Goal: Transaction & Acquisition: Purchase product/service

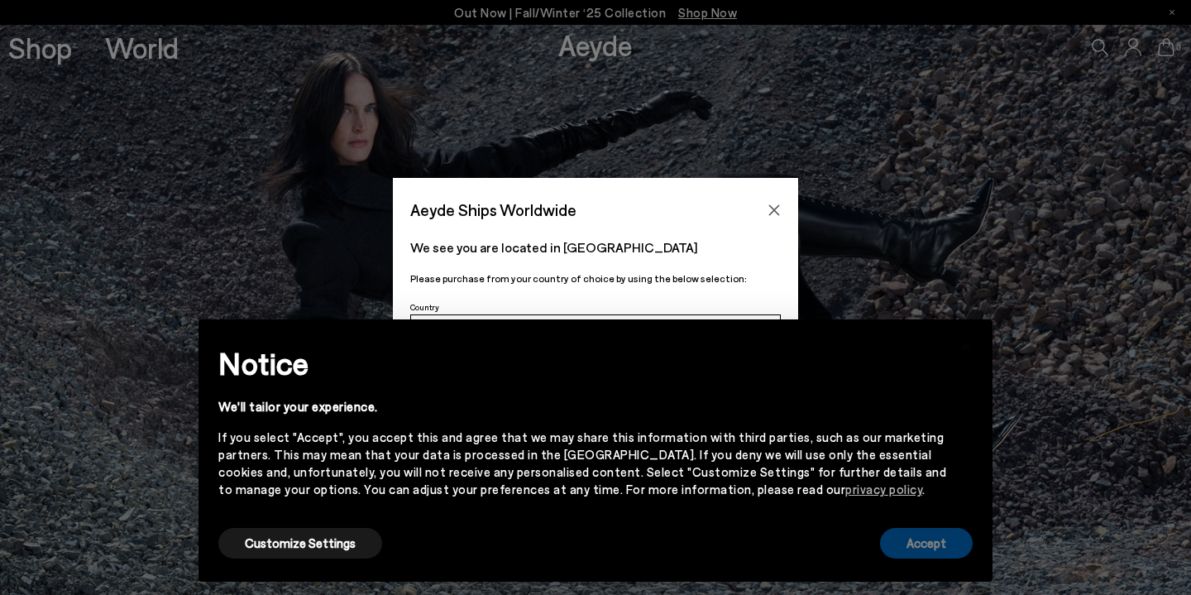
click at [918, 556] on button "Accept" at bounding box center [926, 543] width 93 height 31
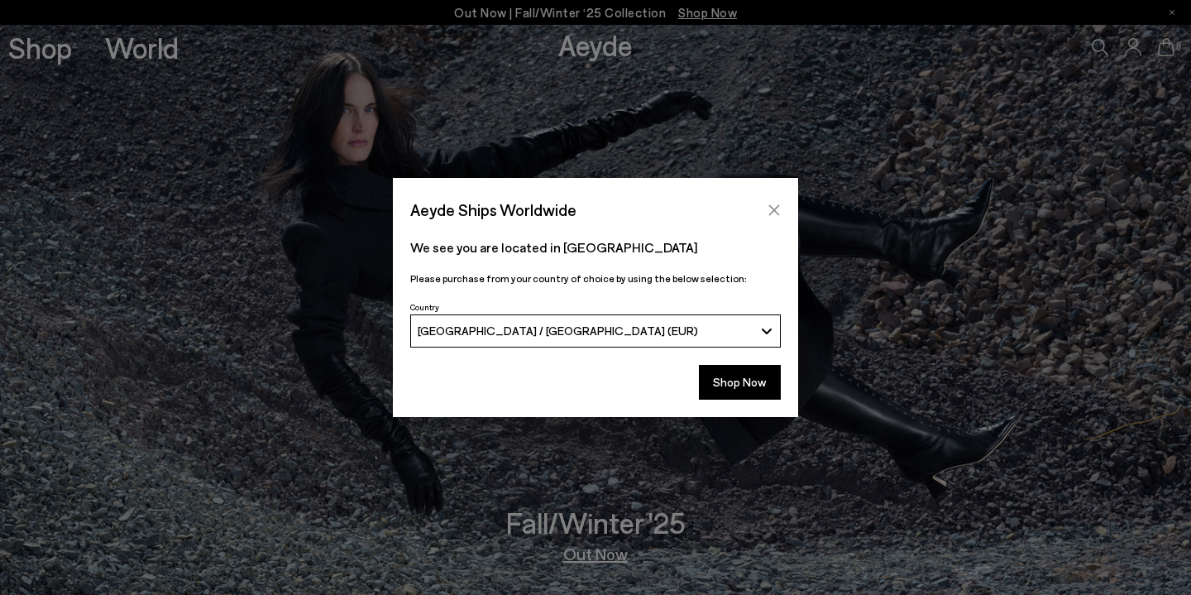
click at [775, 207] on icon "Close" at bounding box center [774, 210] width 13 height 13
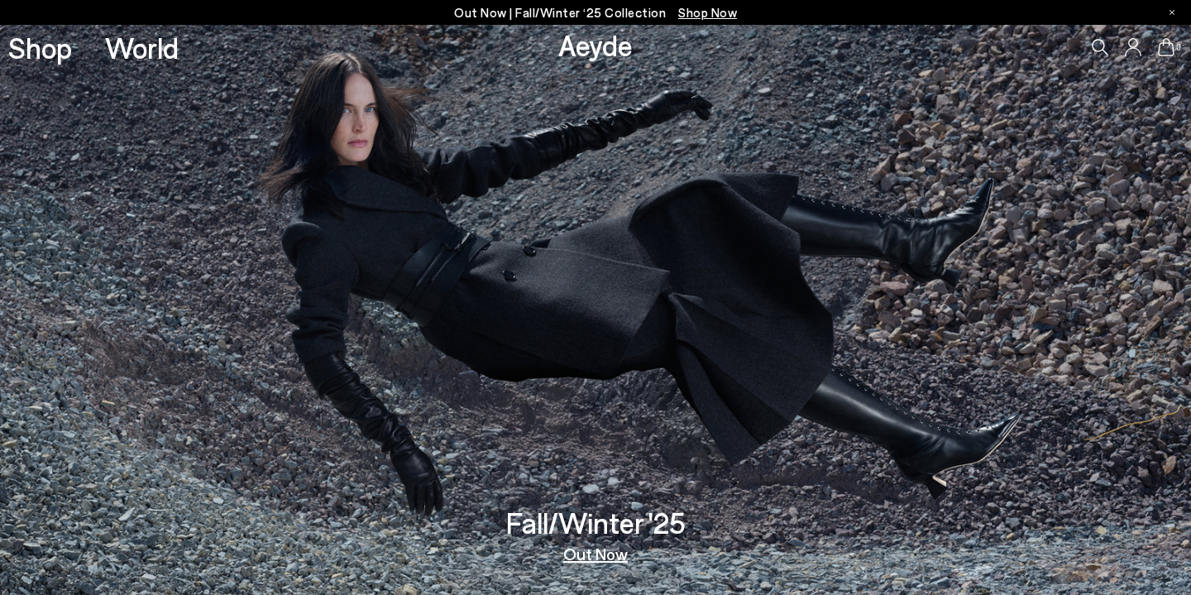
click at [1133, 57] on div "0" at bounding box center [992, 47] width 397 height 45
click at [1133, 52] on icon at bounding box center [1133, 47] width 17 height 18
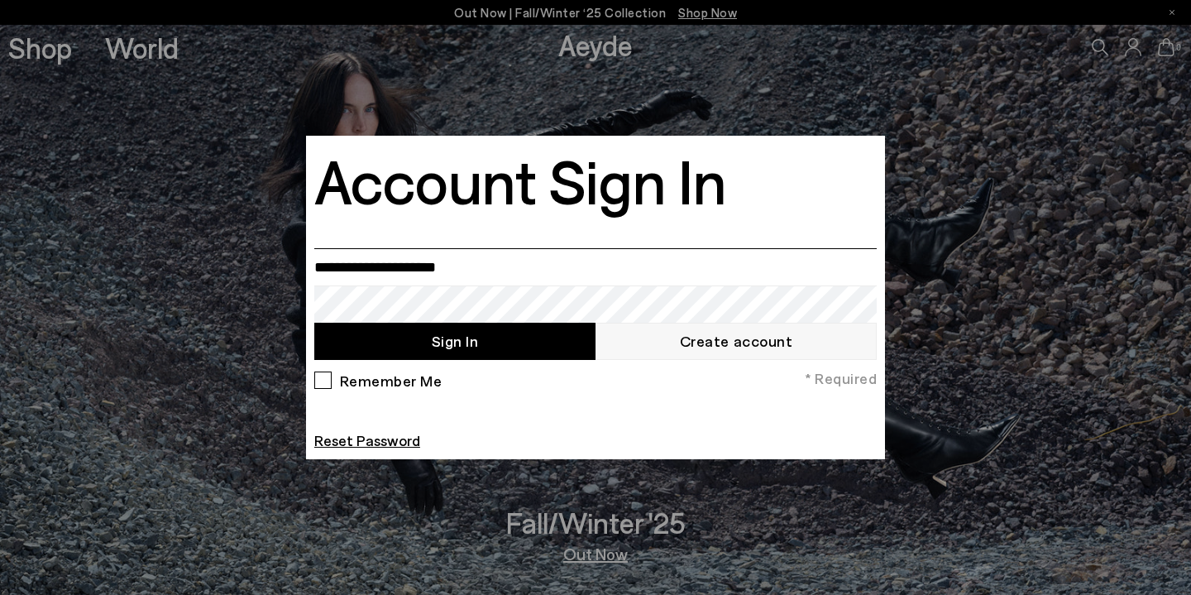
type input "**********"
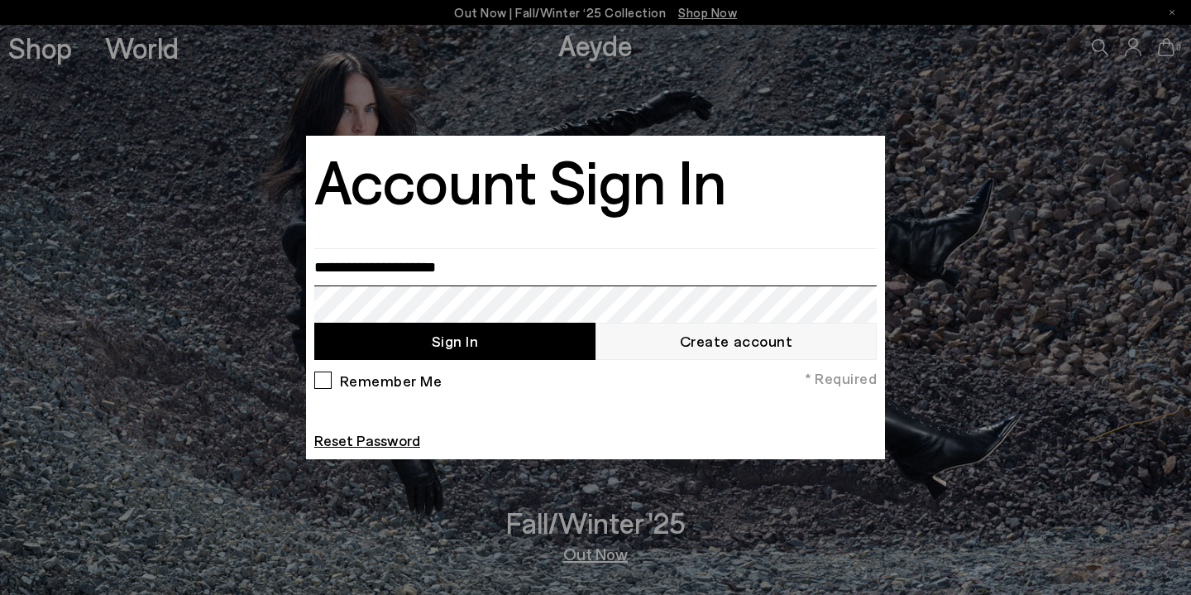
click at [454, 341] on button "Sign In" at bounding box center [454, 341] width 281 height 37
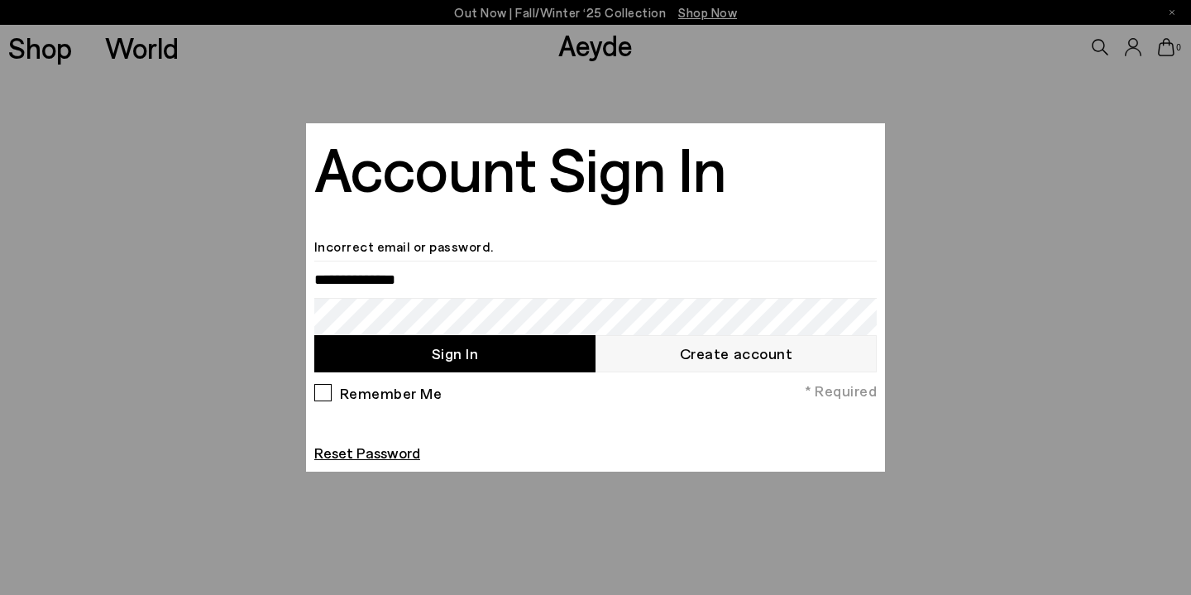
click at [411, 405] on div "Remember Me" at bounding box center [378, 397] width 128 height 26
click at [709, 360] on link "Create account" at bounding box center [736, 353] width 281 height 37
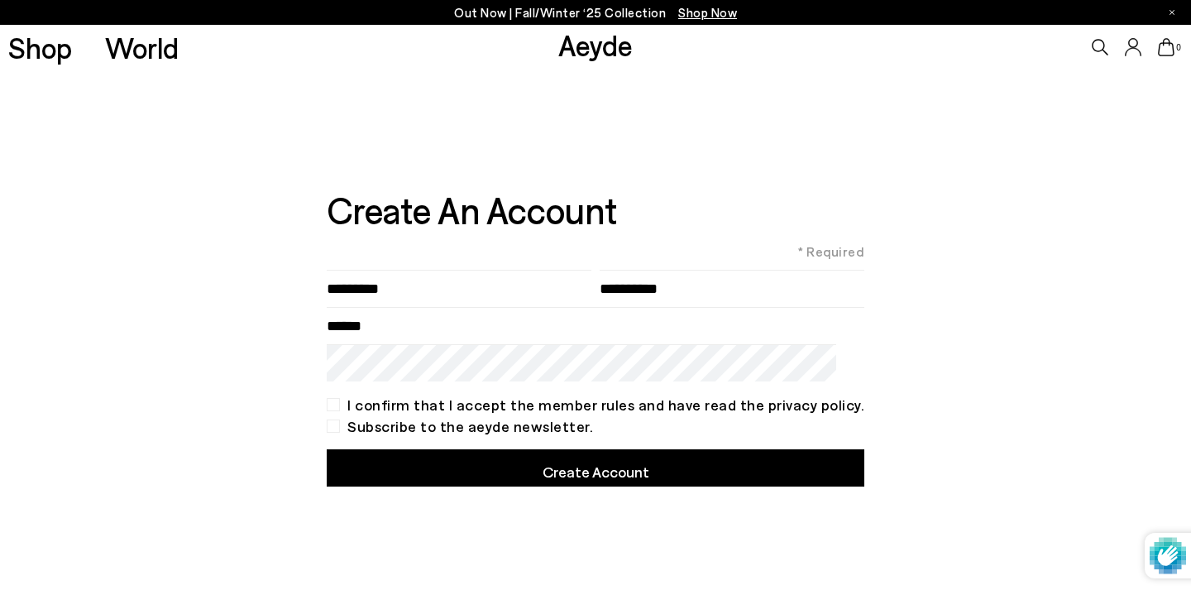
type input"] "*********"
type input"] "****"
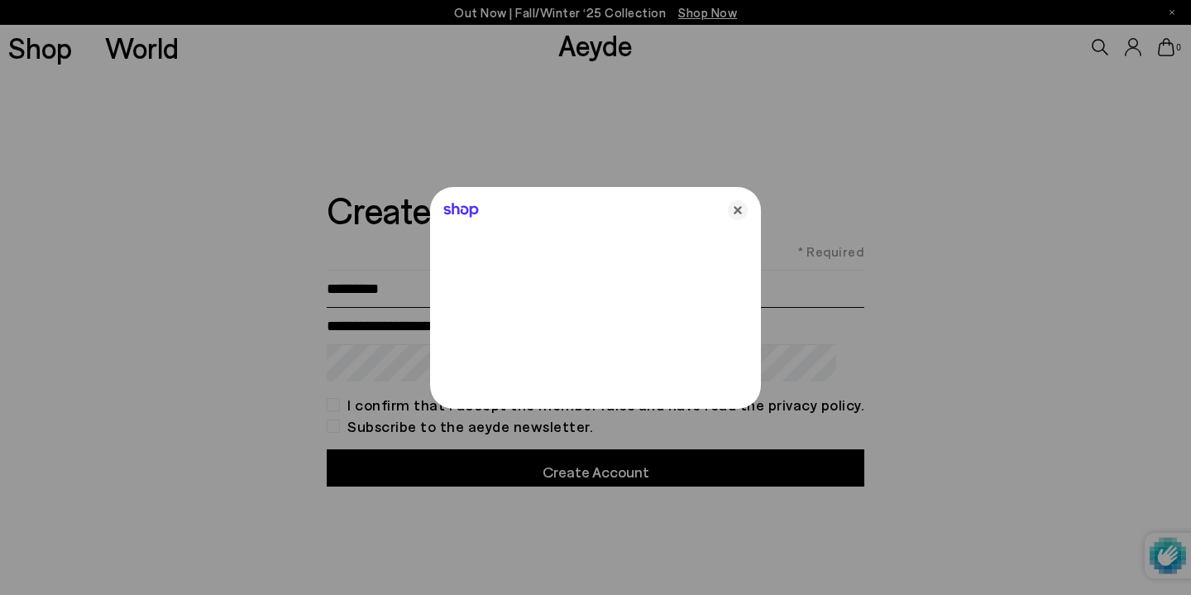
type input "**********"
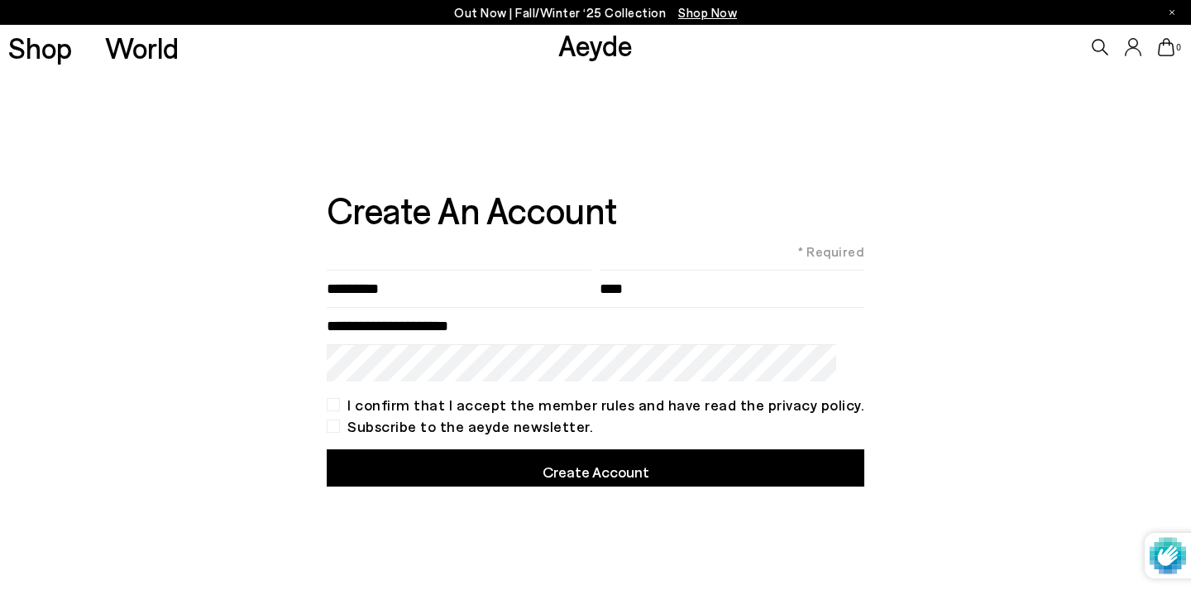
click at [353, 404] on div "I confirm that I accept the member rules and have read the privacy policy." at bounding box center [596, 404] width 538 height 13
click at [578, 463] on button "Create Account" at bounding box center [596, 467] width 538 height 37
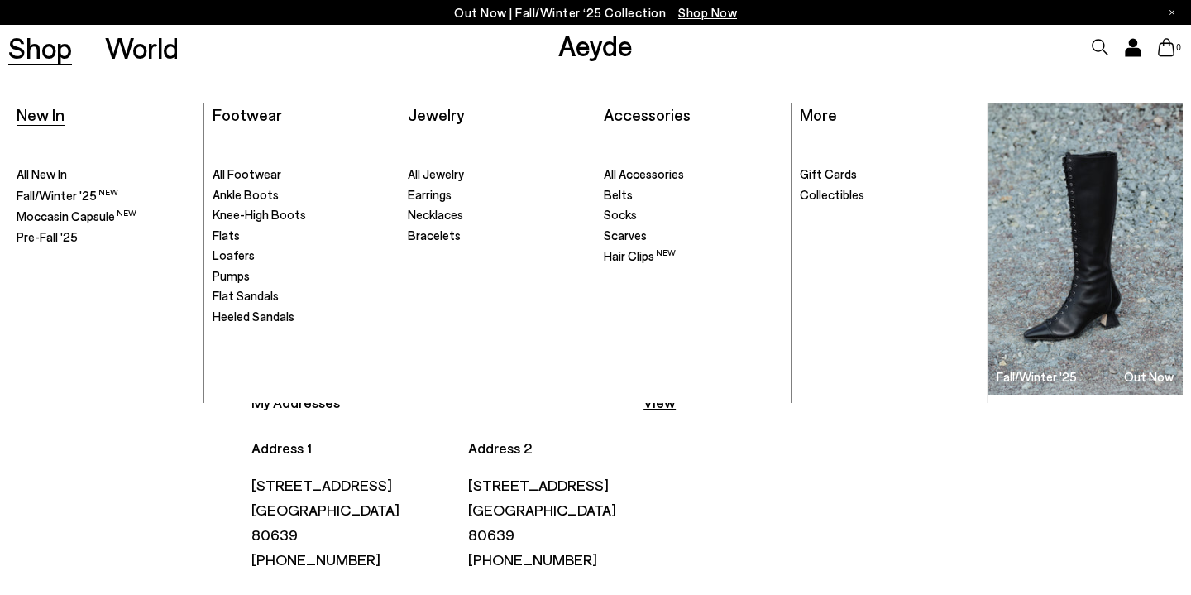
click at [45, 104] on span "New In" at bounding box center [41, 114] width 48 height 20
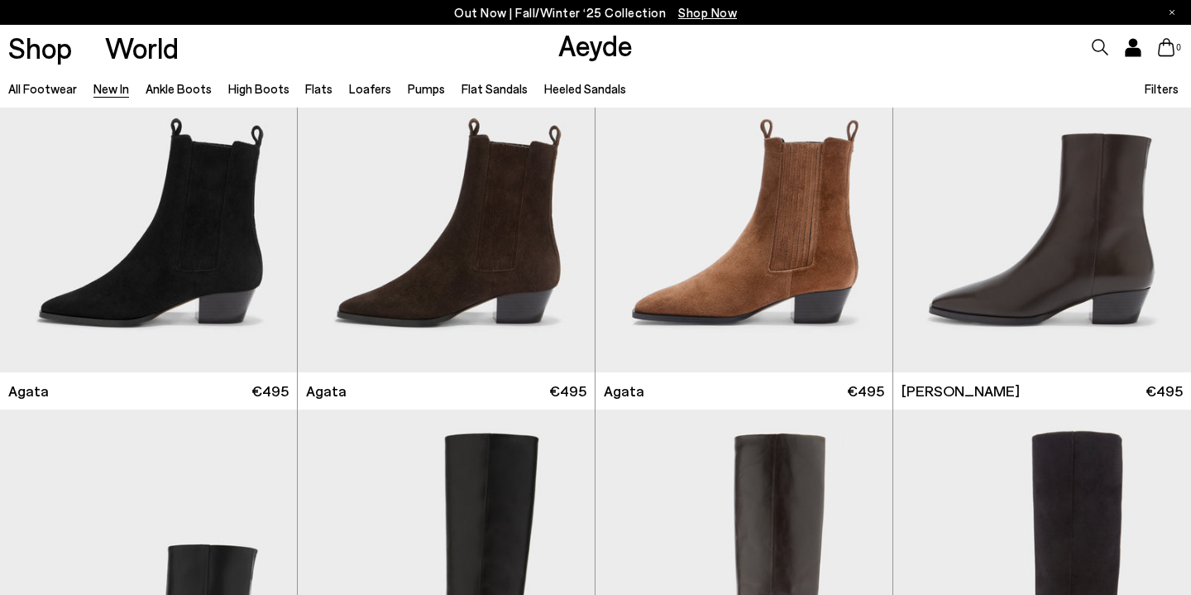
scroll to position [520, 0]
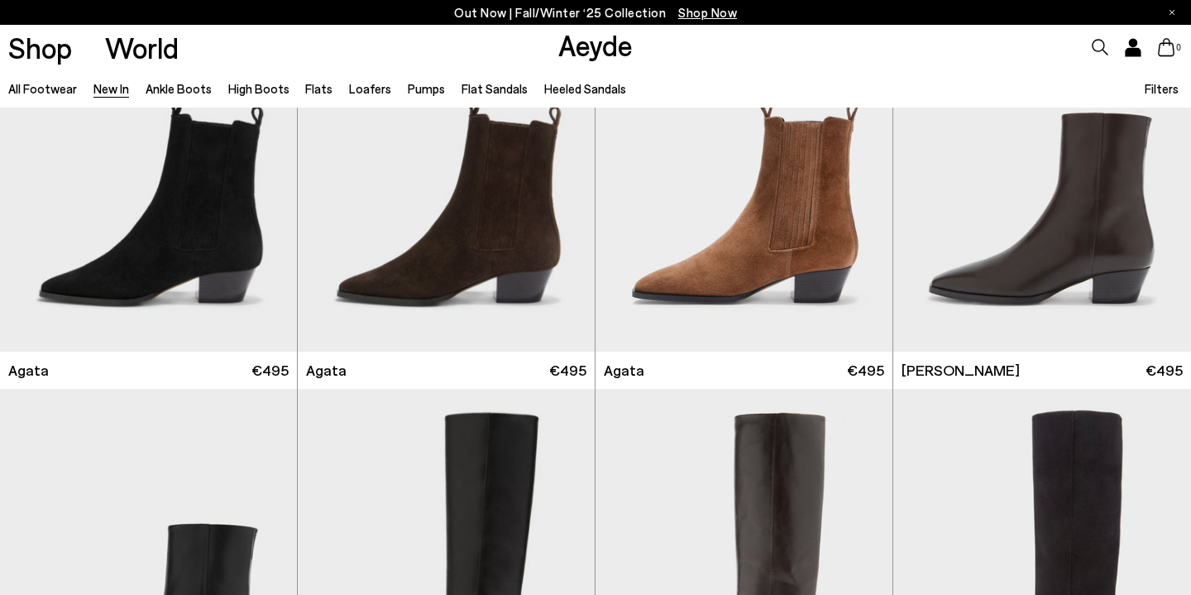
scroll to position [544, 0]
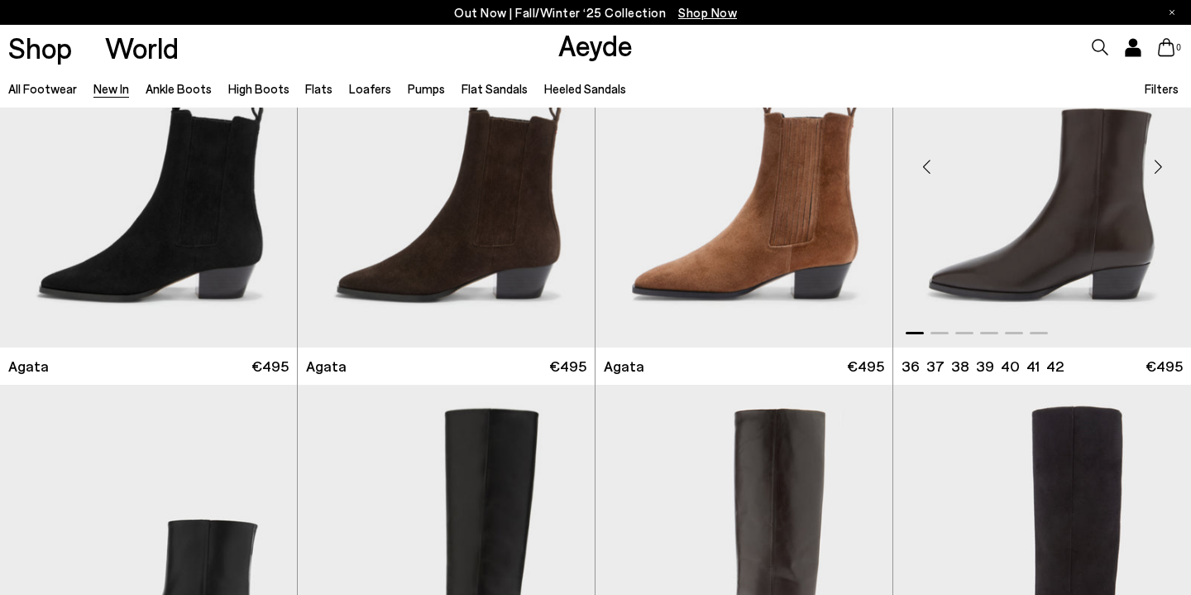
click at [1138, 233] on img "1 / 6" at bounding box center [1043, 160] width 298 height 373
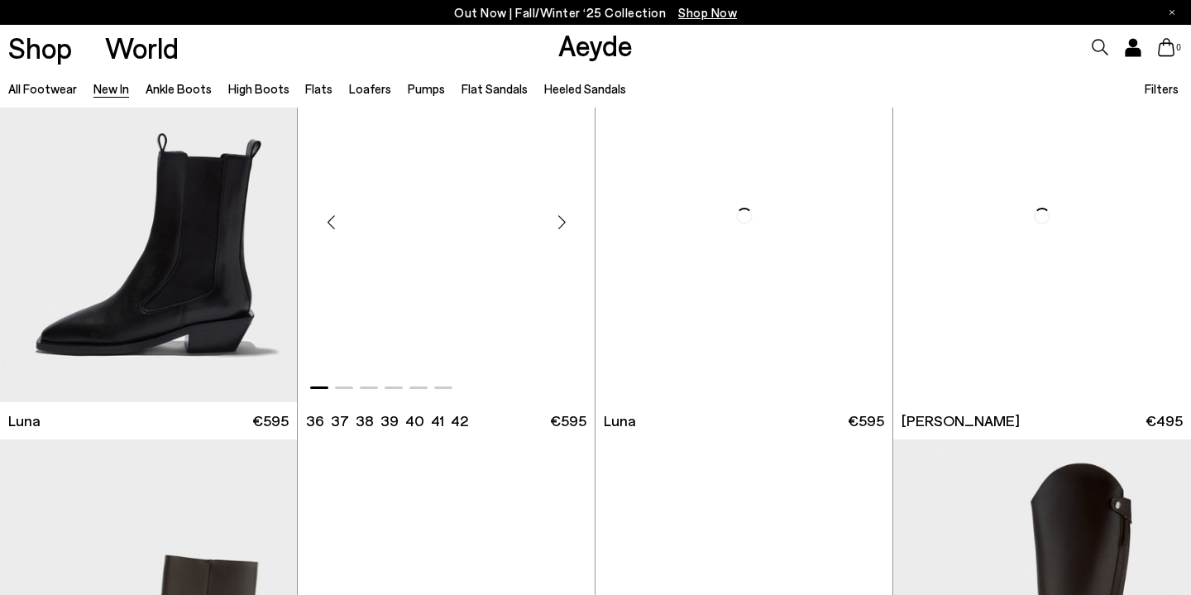
scroll to position [6645, 0]
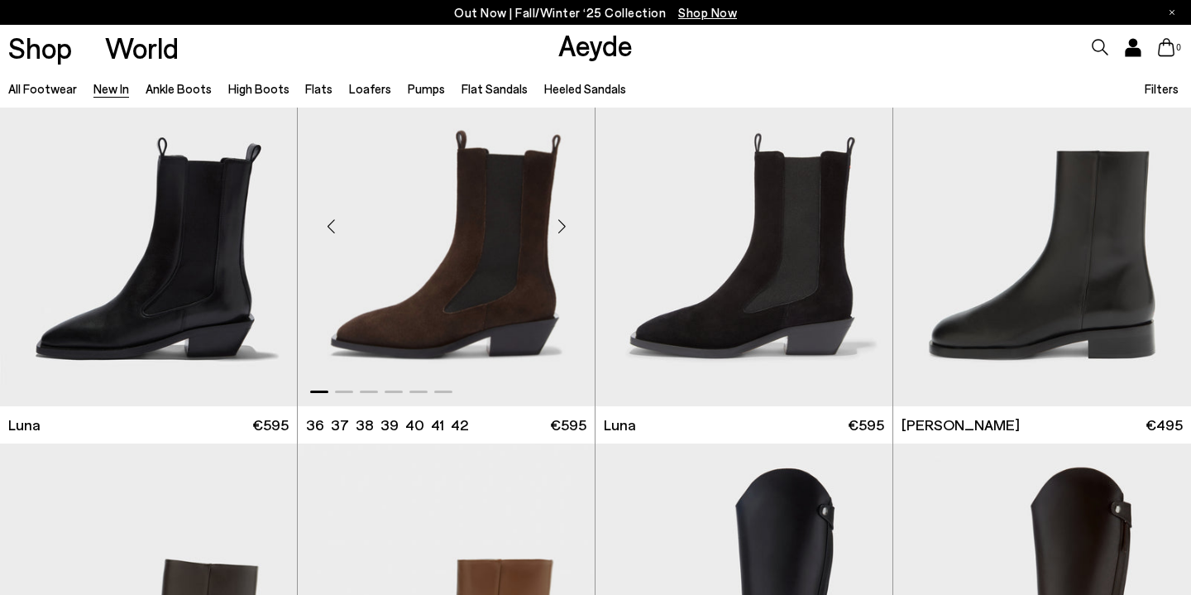
click at [516, 271] on img "1 / 6" at bounding box center [446, 219] width 297 height 373
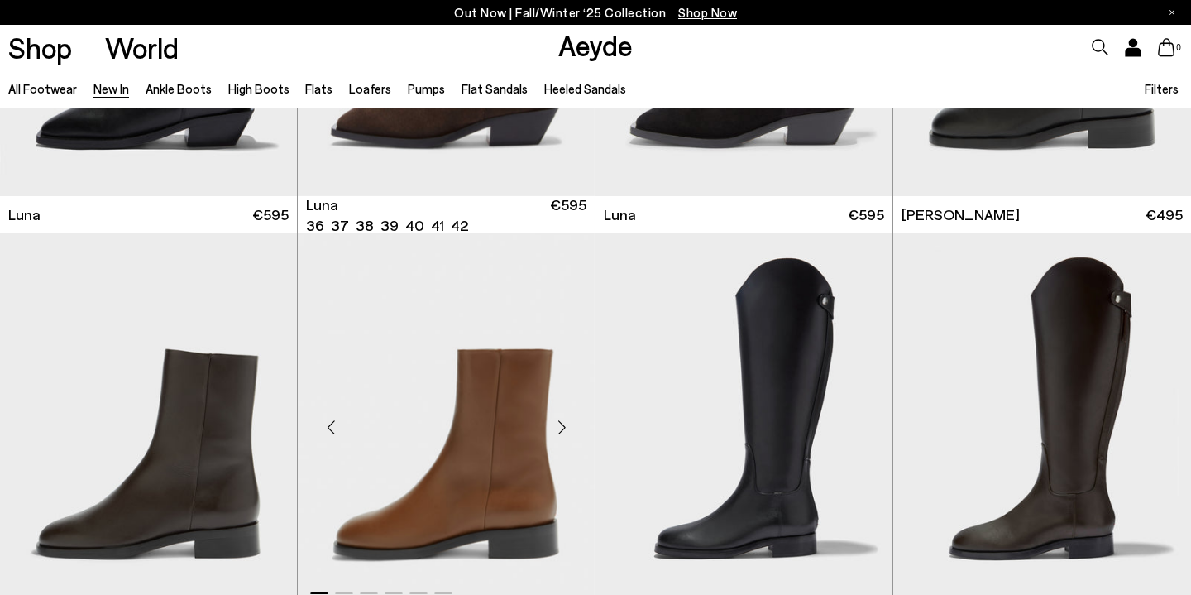
scroll to position [6852, 0]
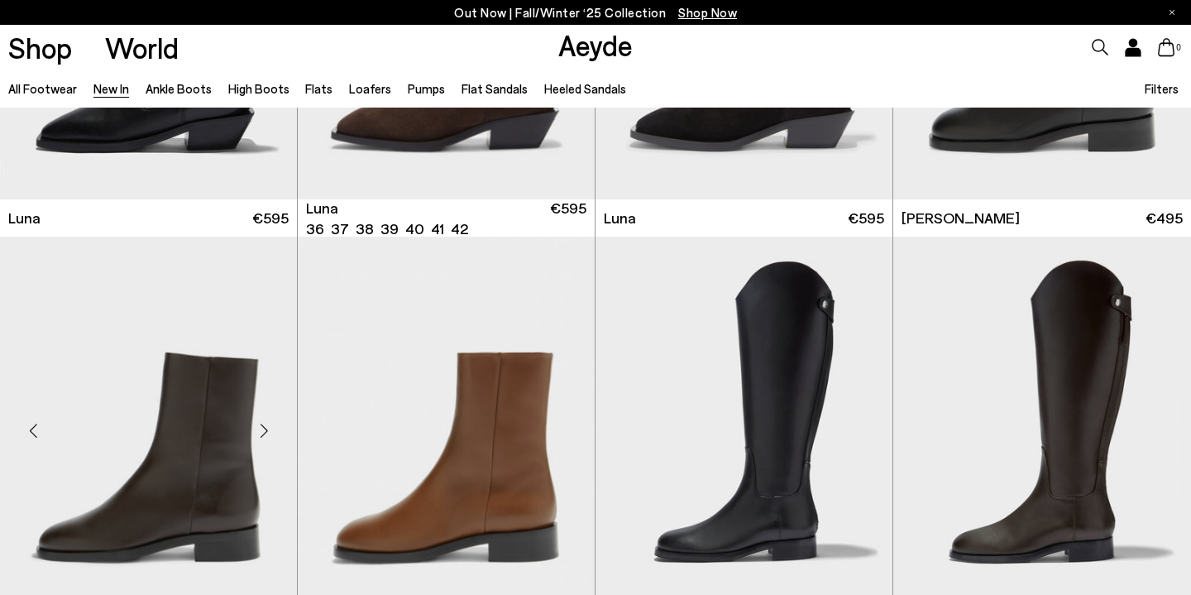
click at [246, 457] on img "1 / 6" at bounding box center [148, 423] width 297 height 373
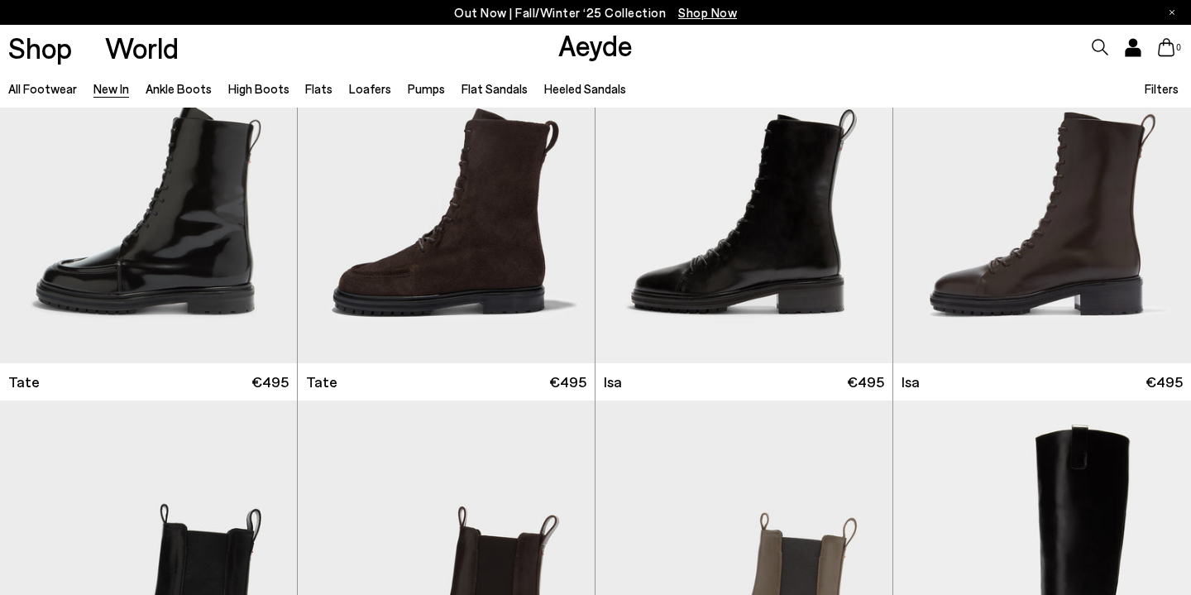
scroll to position [7932, 0]
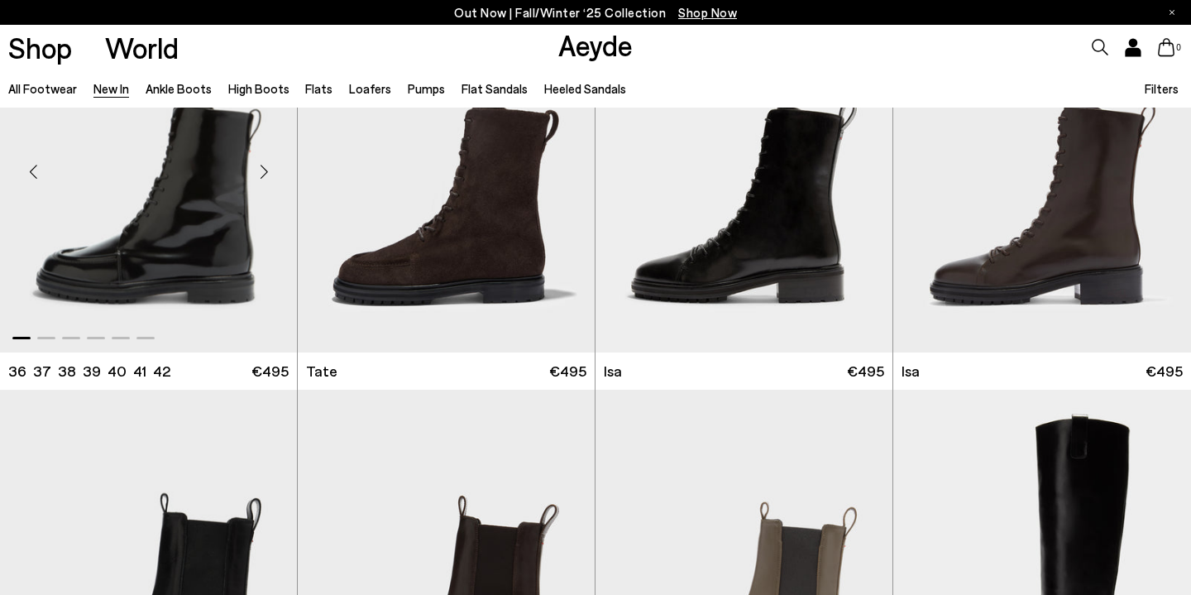
click at [266, 167] on div "Next slide" at bounding box center [264, 172] width 50 height 50
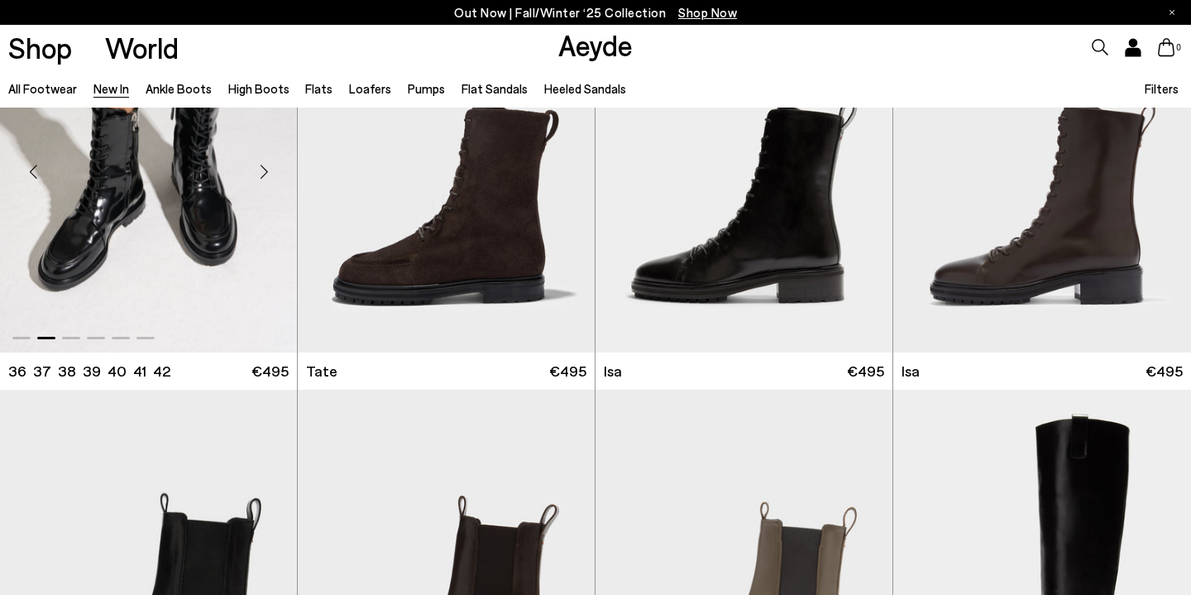
click at [266, 167] on div "Next slide" at bounding box center [264, 172] width 50 height 50
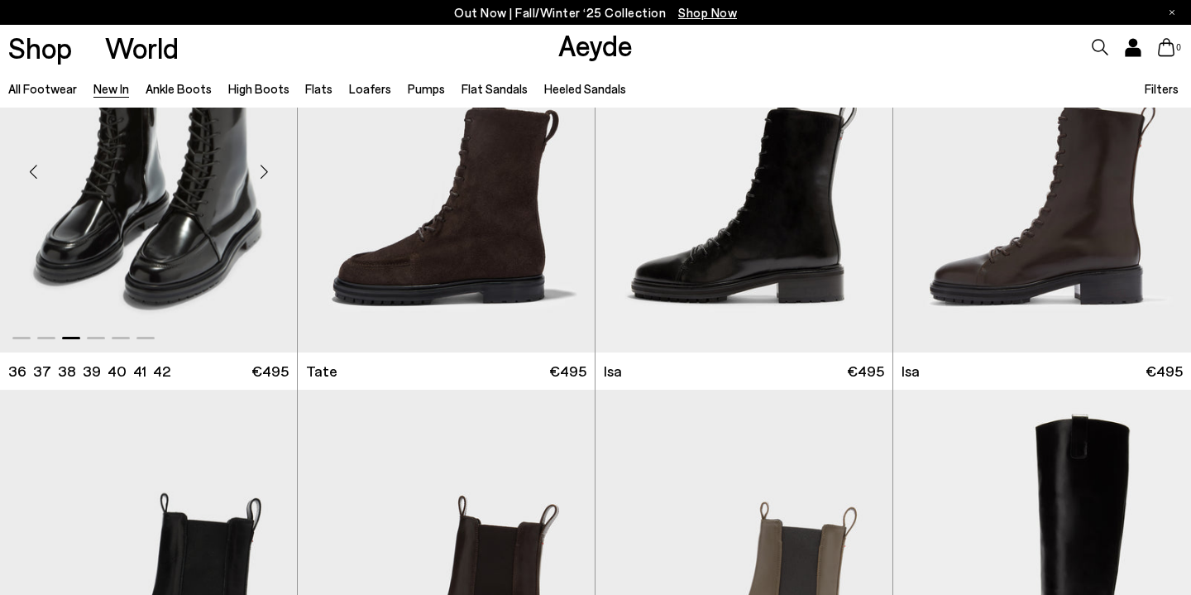
click at [267, 169] on div "Next slide" at bounding box center [264, 172] width 50 height 50
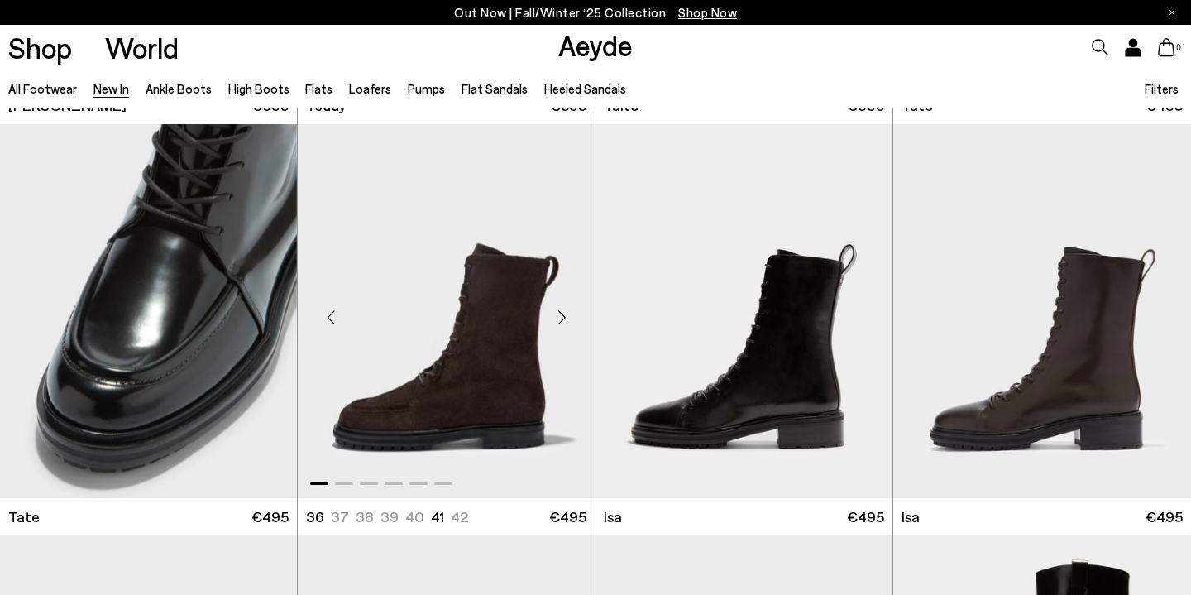
scroll to position [7748, 0]
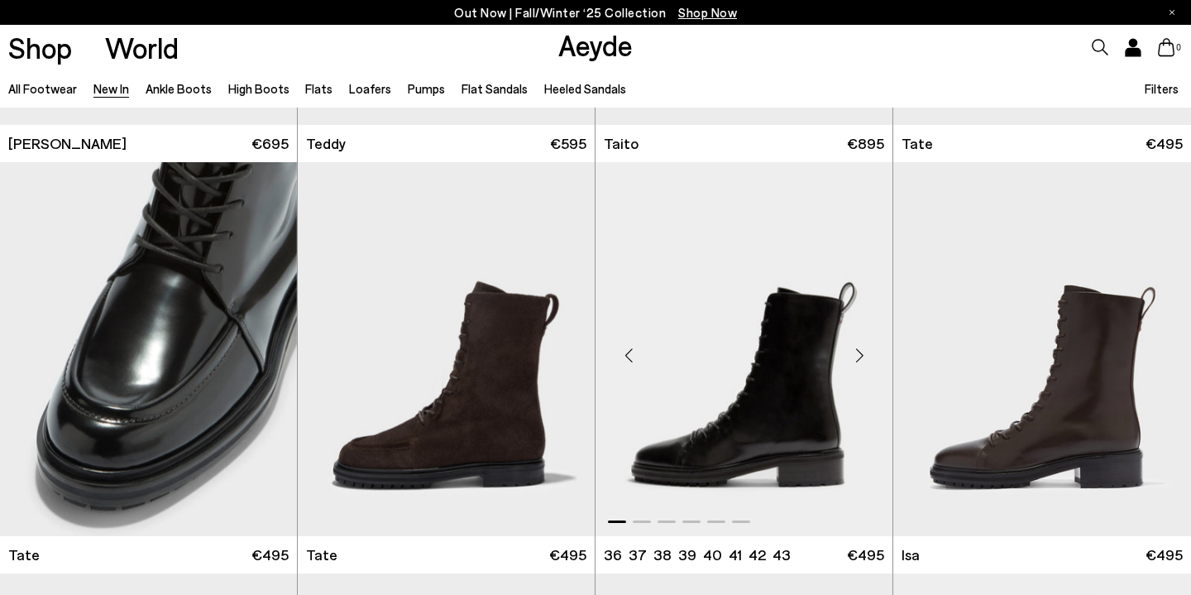
click at [852, 349] on div "Next slide" at bounding box center [860, 356] width 50 height 50
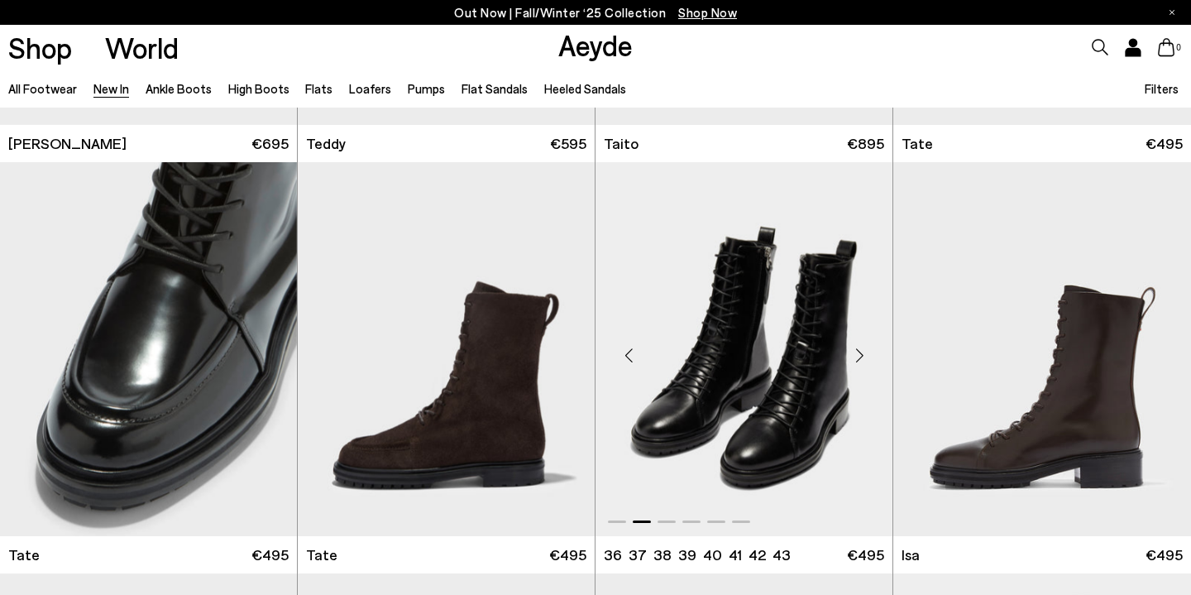
click at [852, 349] on div "Next slide" at bounding box center [860, 356] width 50 height 50
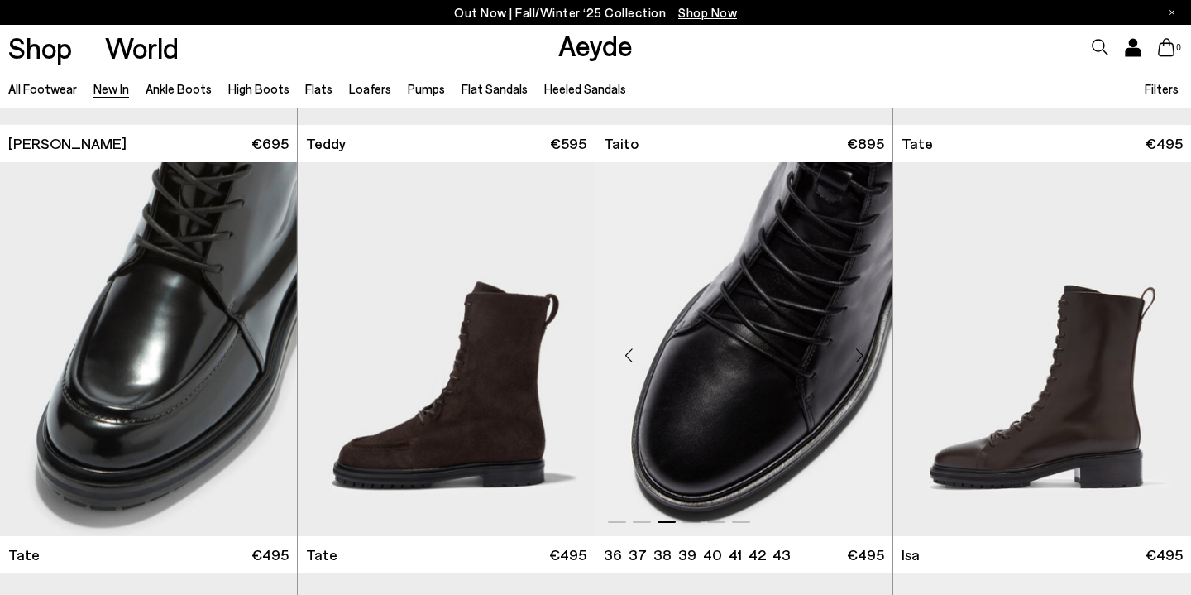
click at [852, 349] on div "Next slide" at bounding box center [860, 356] width 50 height 50
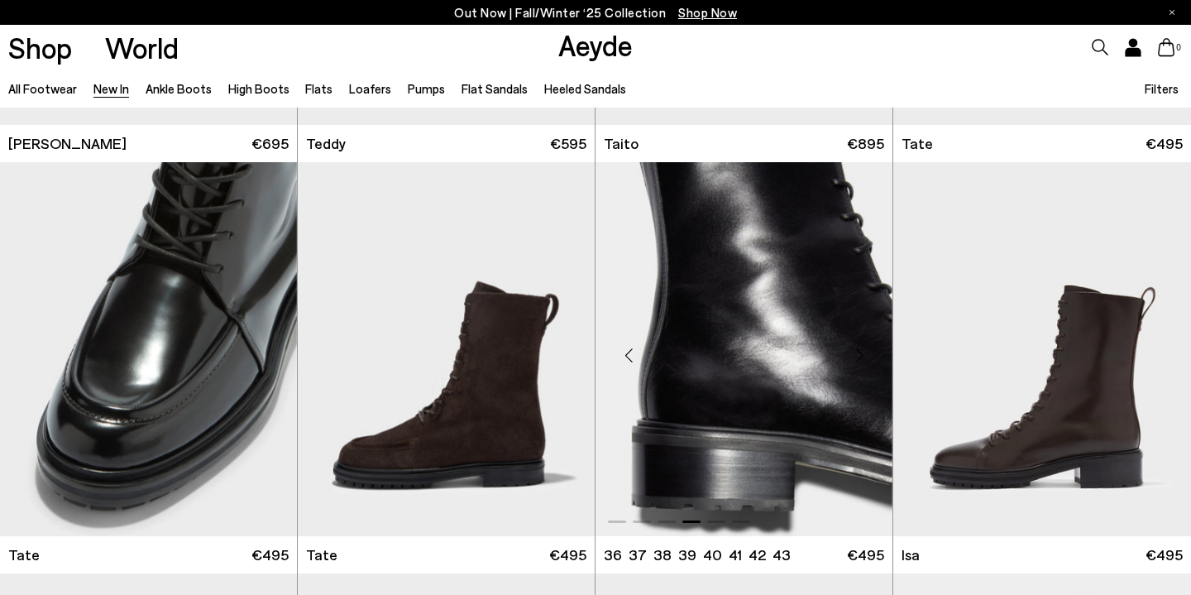
click at [852, 349] on div "Next slide" at bounding box center [860, 356] width 50 height 50
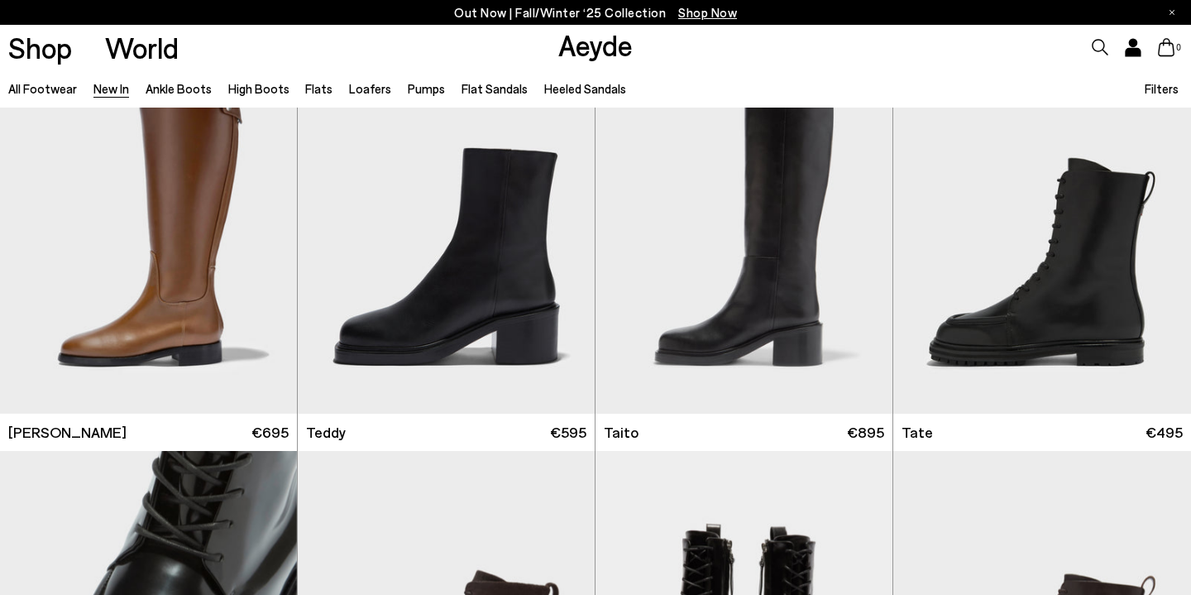
scroll to position [7326, 0]
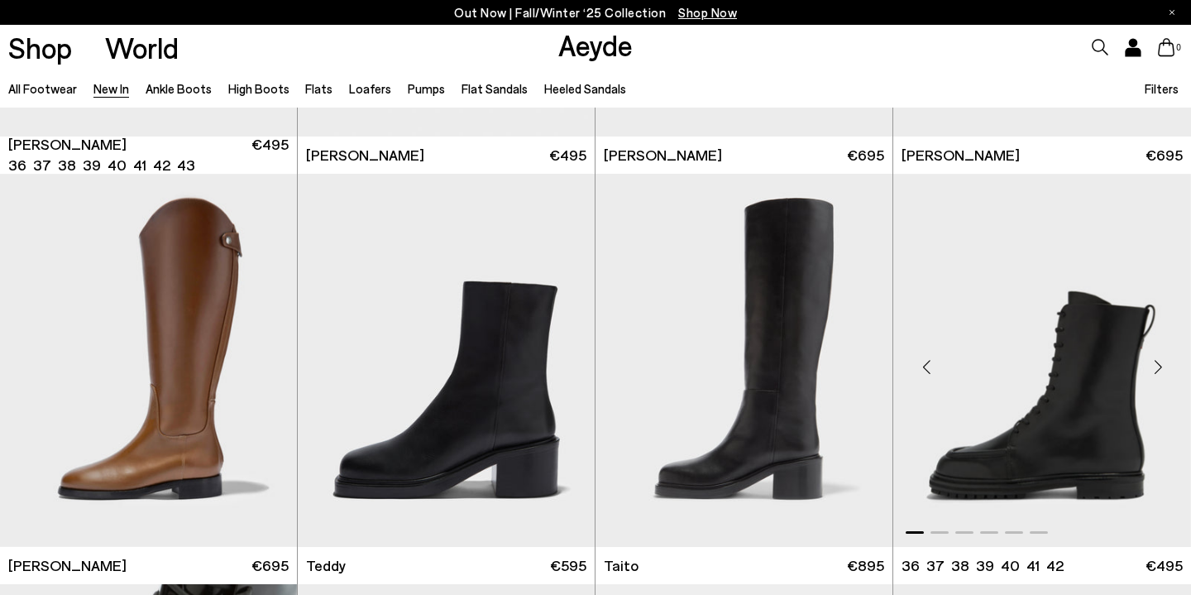
click at [1157, 369] on div "Next slide" at bounding box center [1158, 368] width 50 height 50
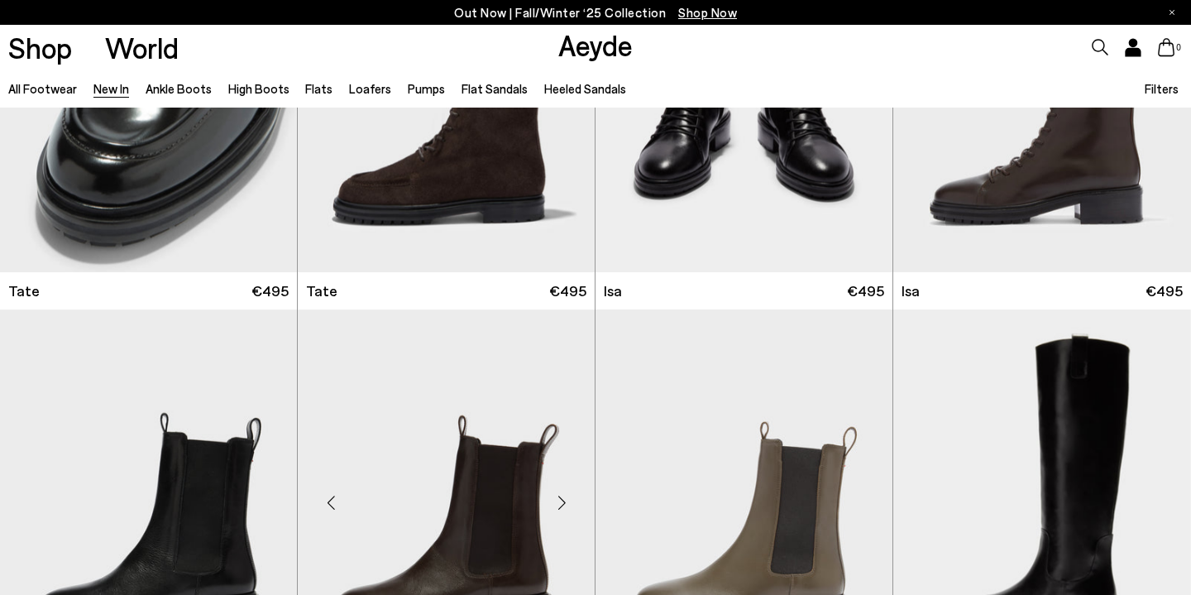
scroll to position [8261, 0]
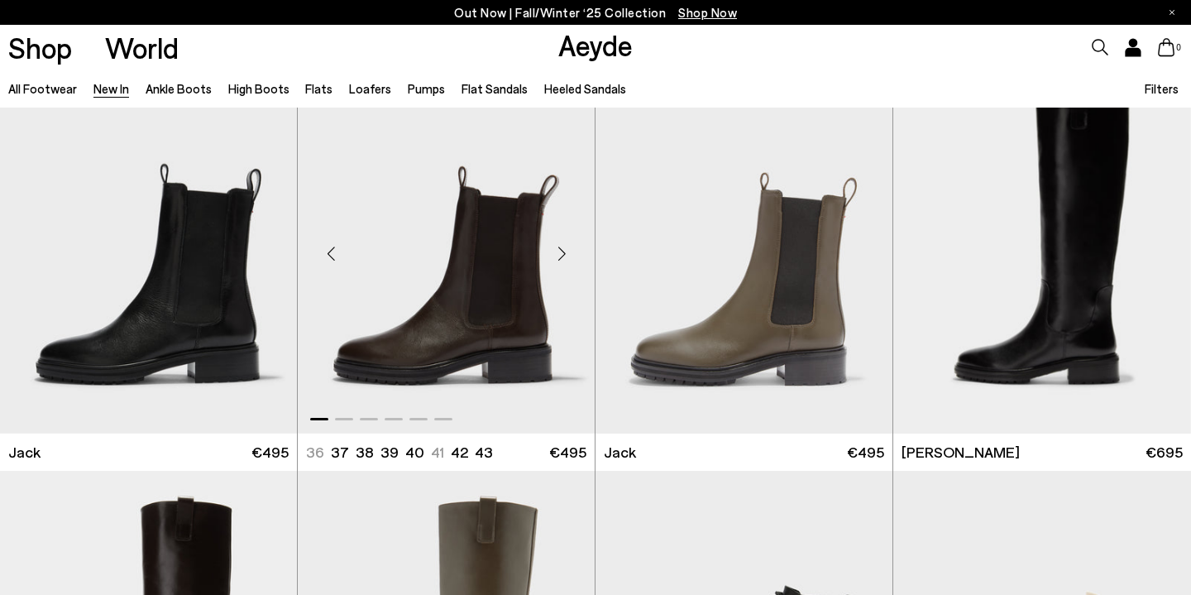
click at [558, 258] on div "Next slide" at bounding box center [562, 253] width 50 height 50
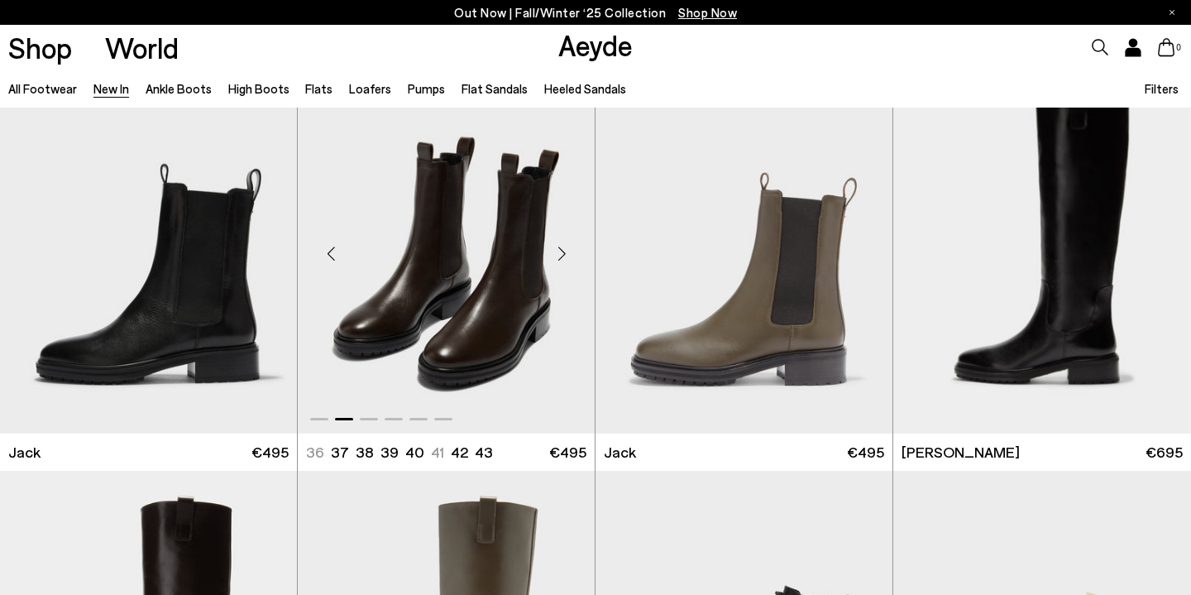
click at [558, 258] on div "Next slide" at bounding box center [562, 253] width 50 height 50
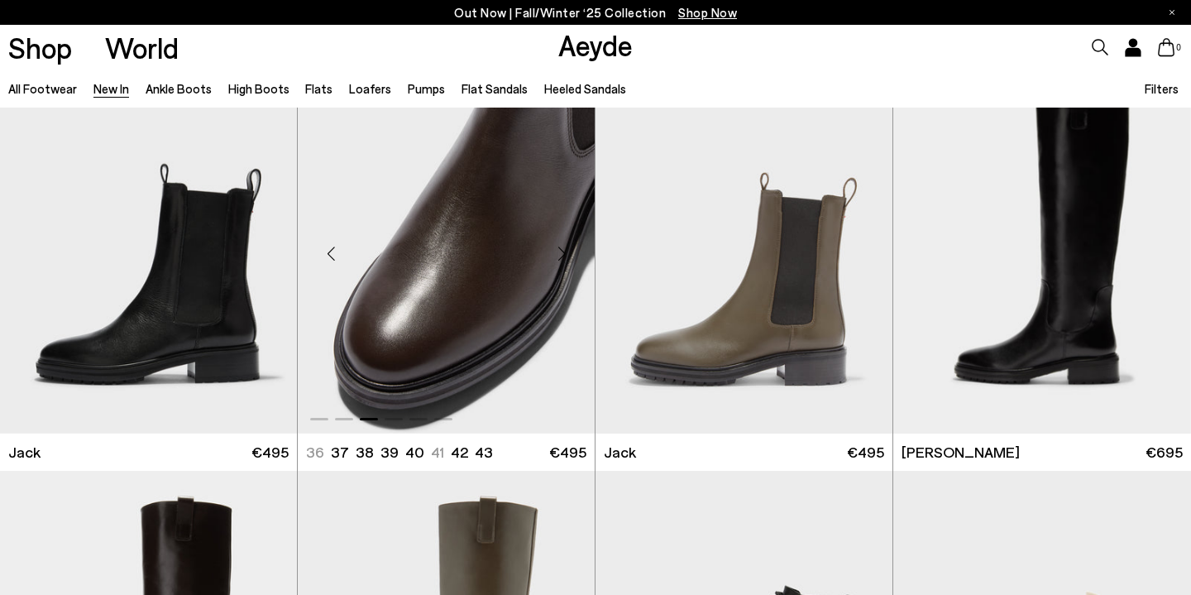
click at [559, 259] on div "Next slide" at bounding box center [562, 253] width 50 height 50
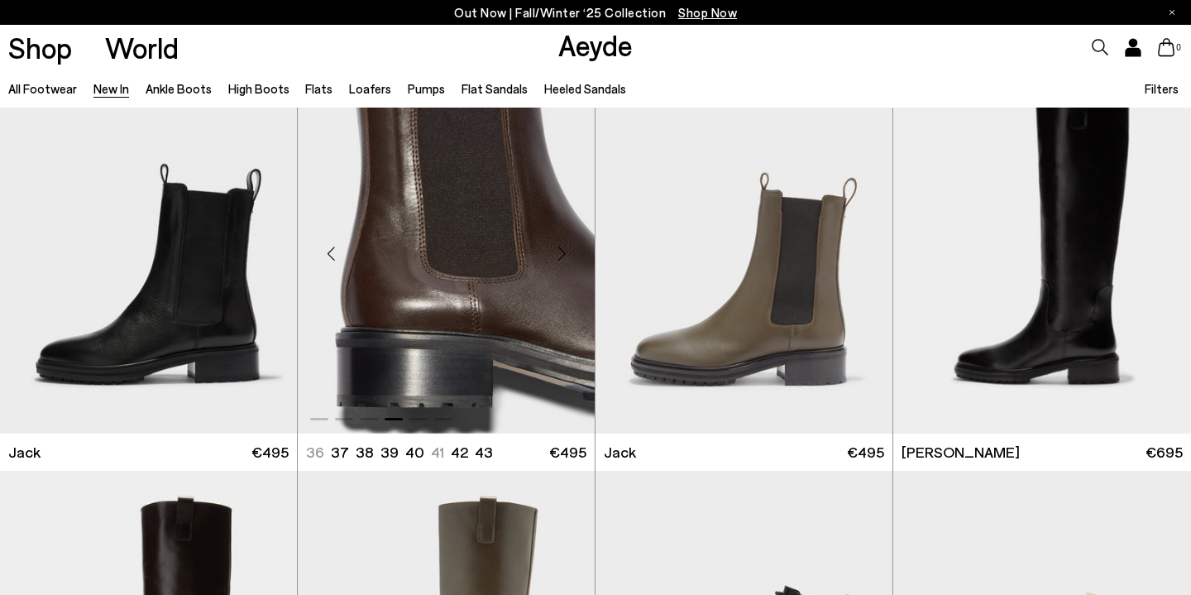
click at [559, 259] on div "Next slide" at bounding box center [562, 253] width 50 height 50
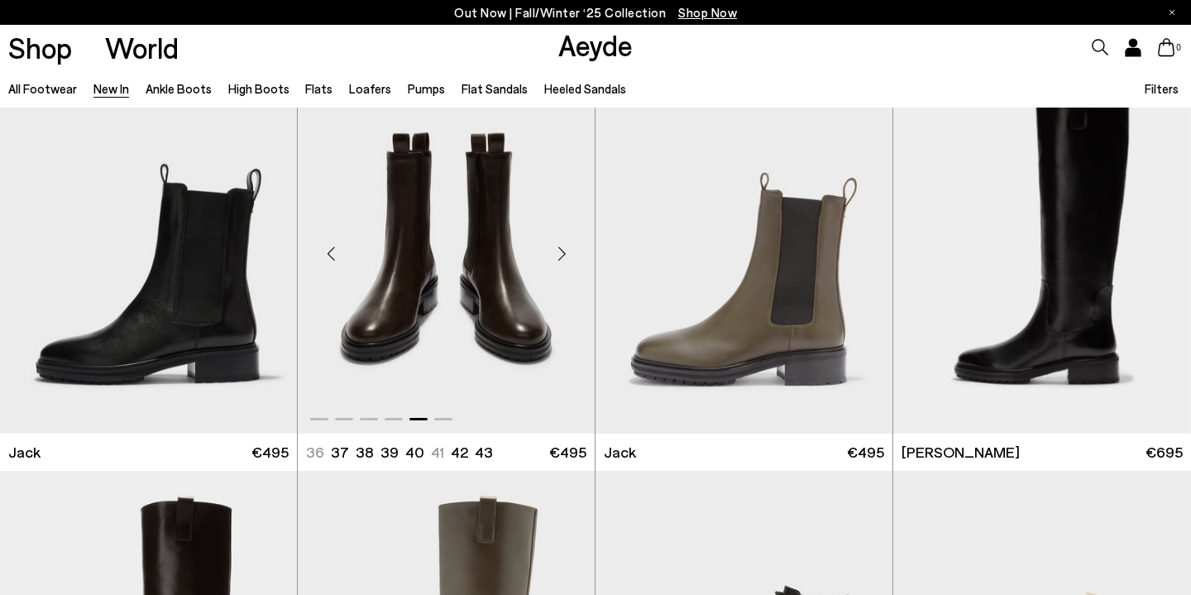
click at [559, 259] on div "Next slide" at bounding box center [562, 253] width 50 height 50
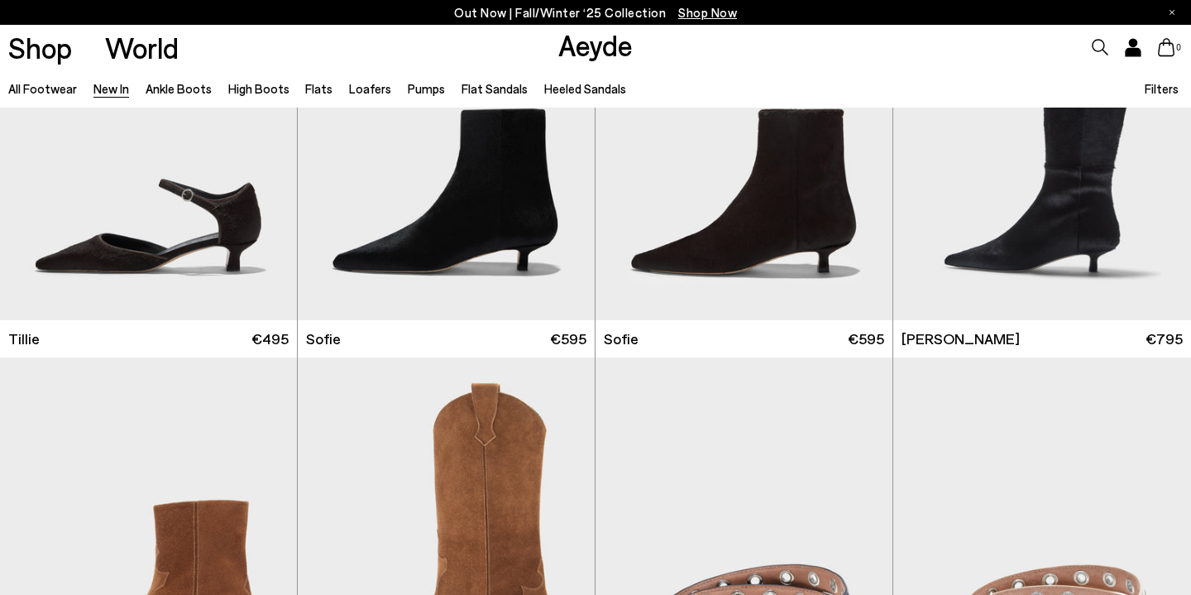
scroll to position [9573, 0]
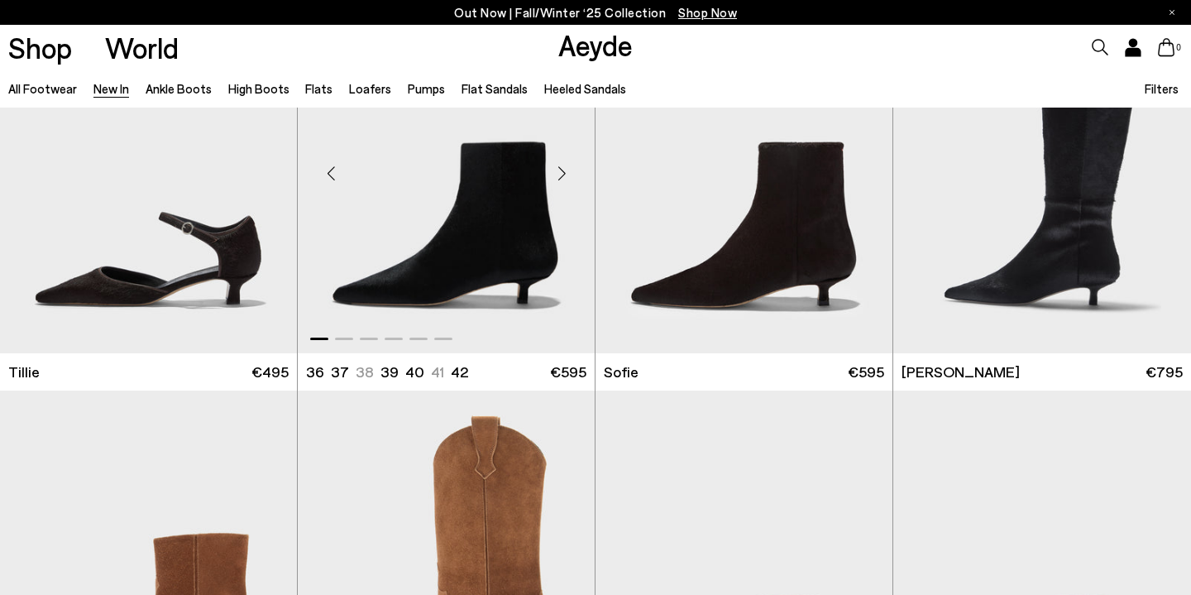
click at [563, 174] on div "Next slide" at bounding box center [562, 174] width 50 height 50
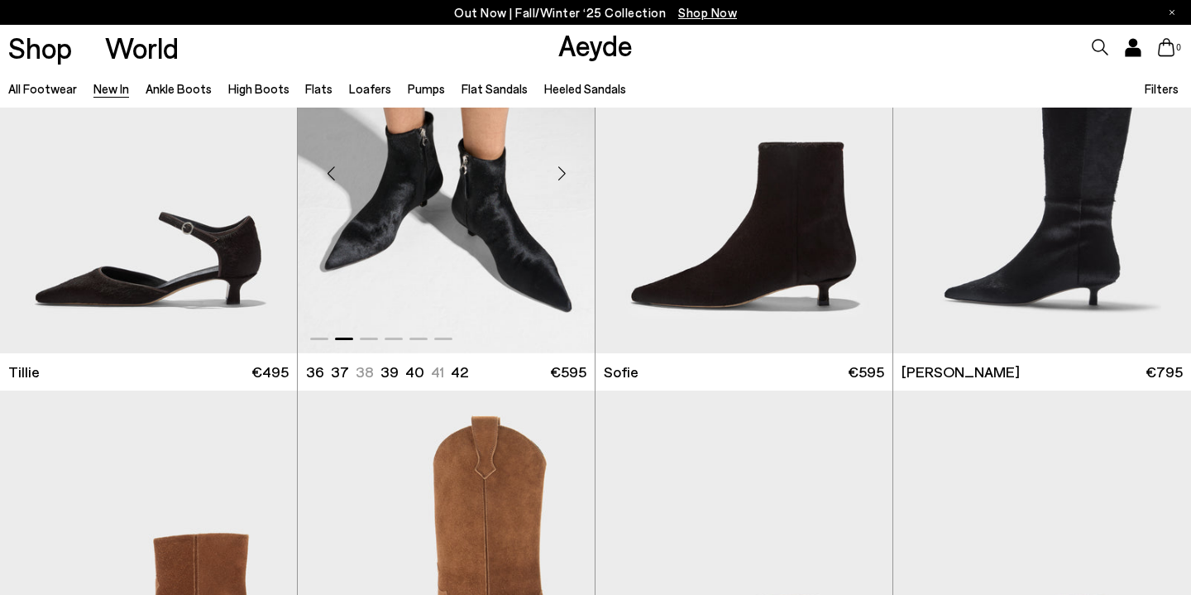
click at [563, 174] on div "Next slide" at bounding box center [562, 174] width 50 height 50
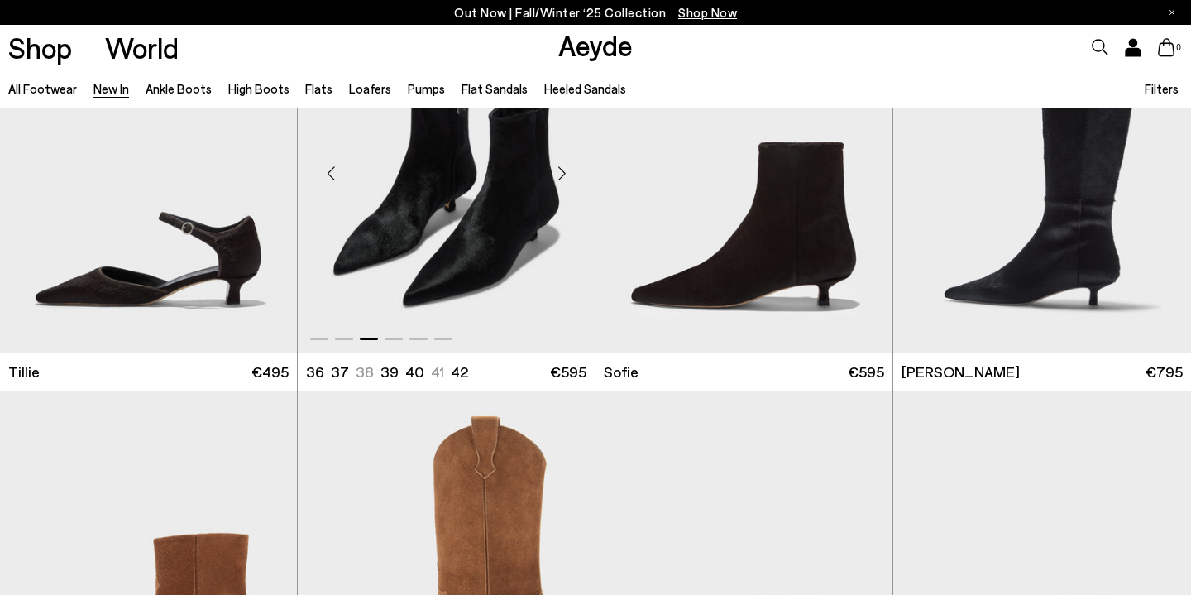
click at [563, 174] on div "Next slide" at bounding box center [562, 174] width 50 height 50
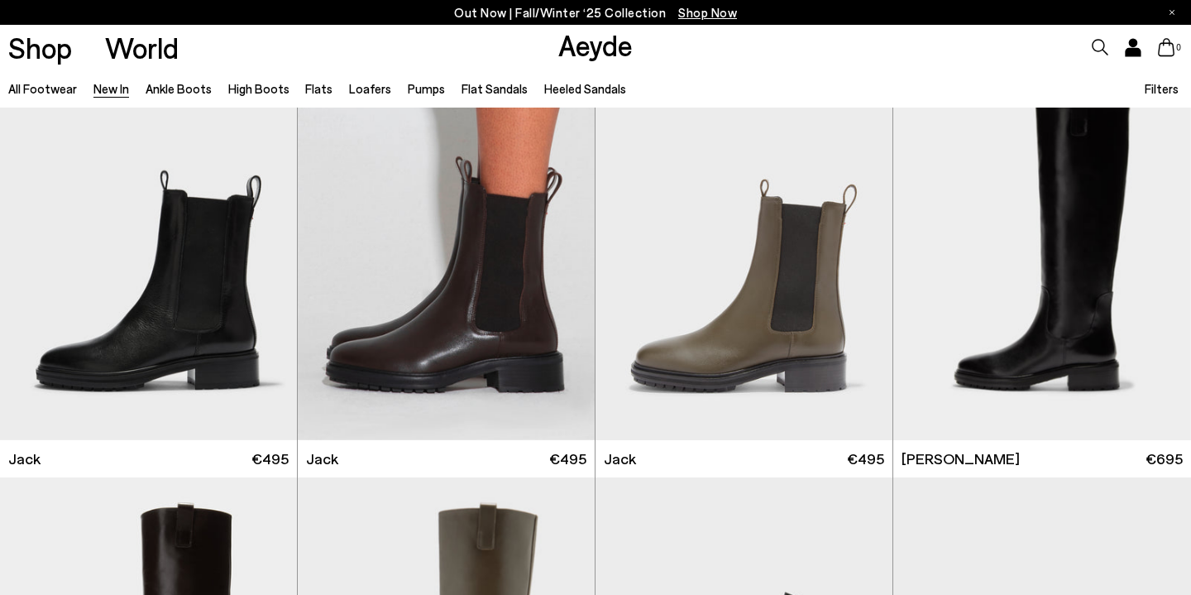
scroll to position [8217, 0]
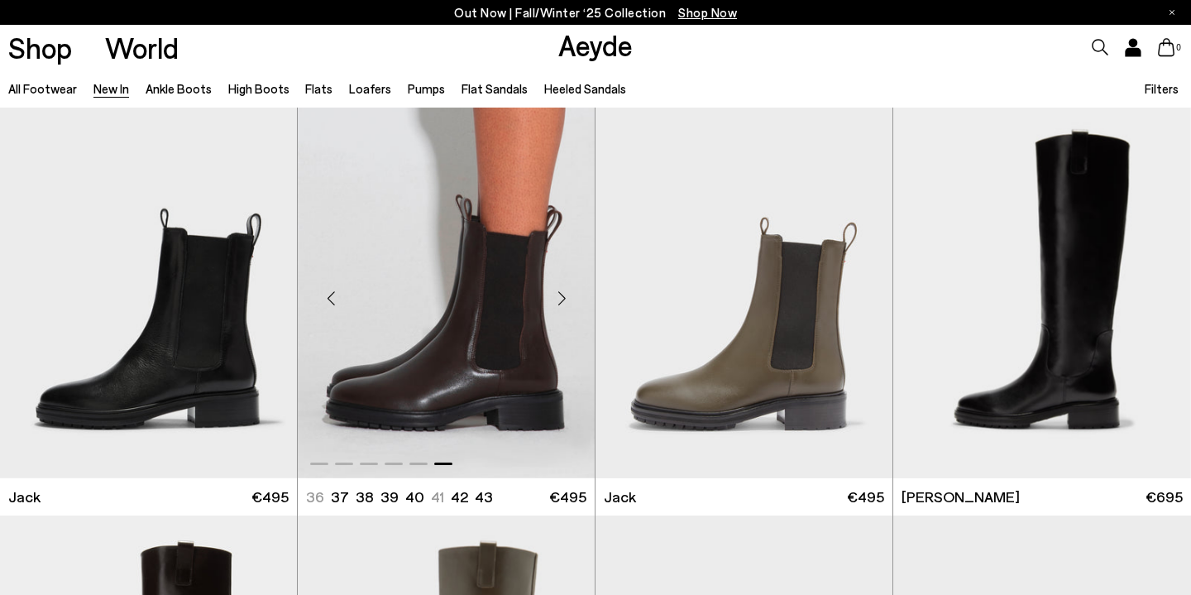
click at [479, 337] on img "6 / 6" at bounding box center [446, 291] width 297 height 373
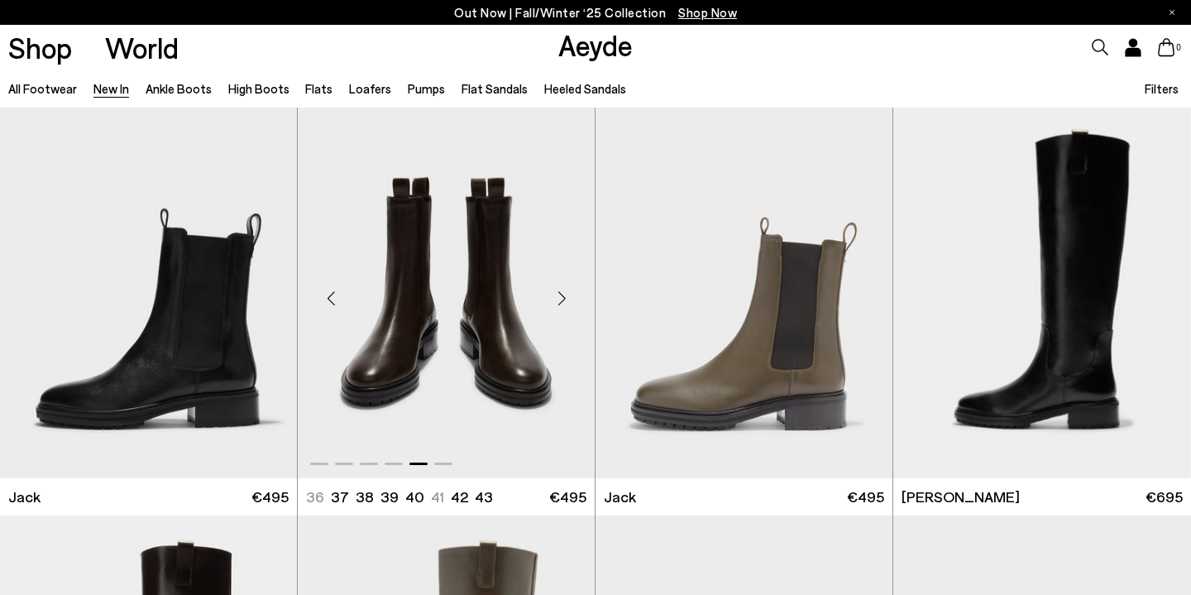
click at [482, 361] on img "5 / 6" at bounding box center [446, 291] width 297 height 373
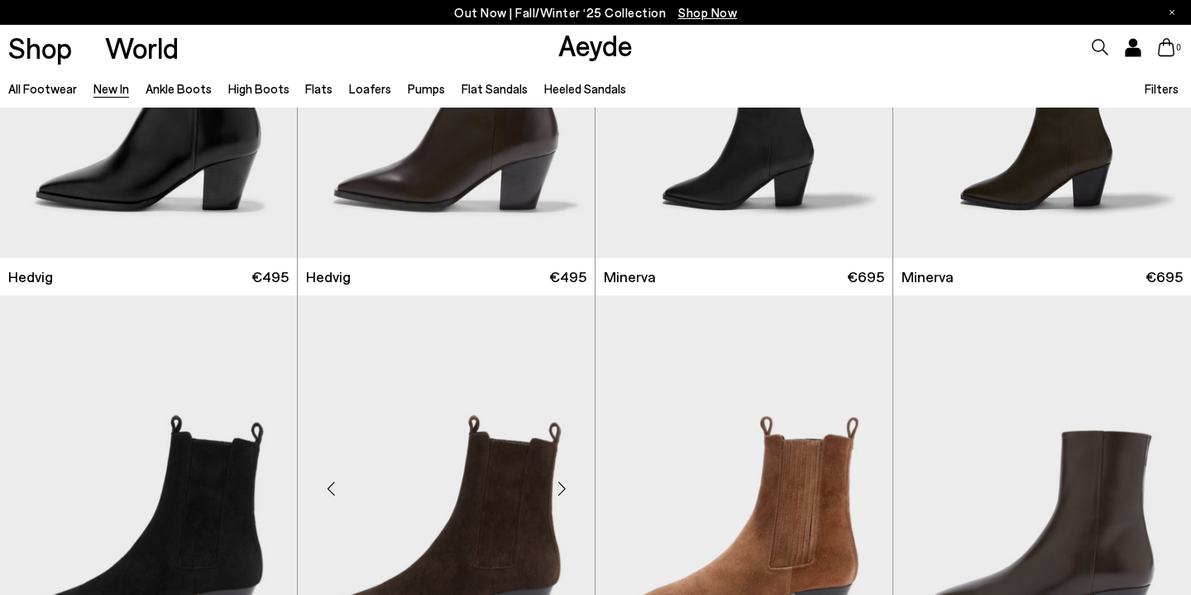
scroll to position [405, 0]
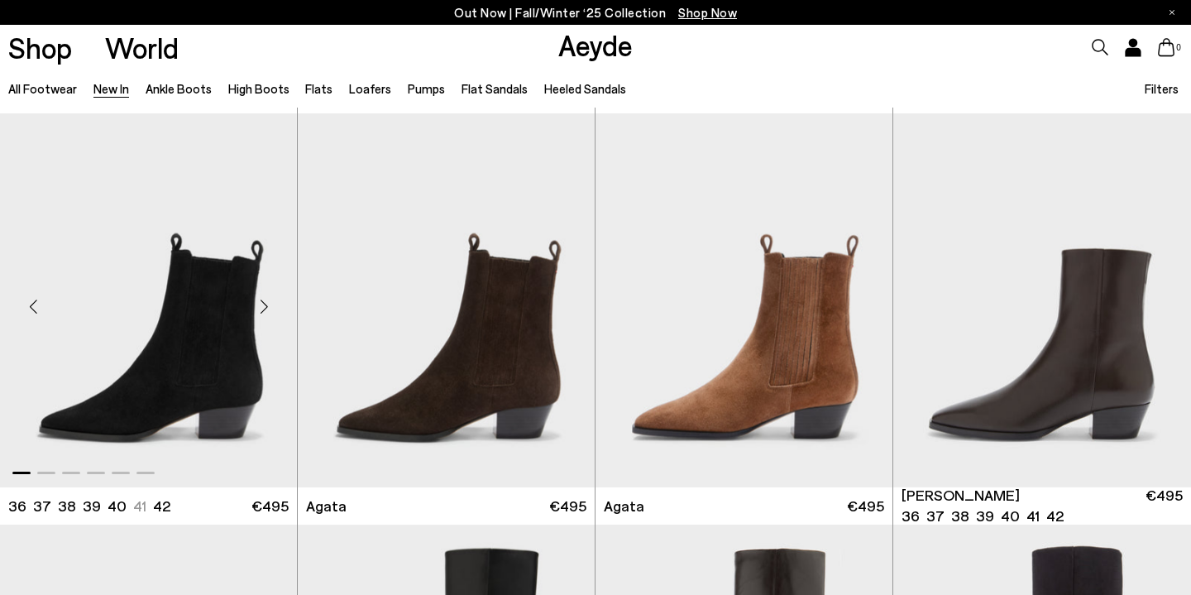
click at [138, 363] on img "1 / 6" at bounding box center [148, 299] width 297 height 373
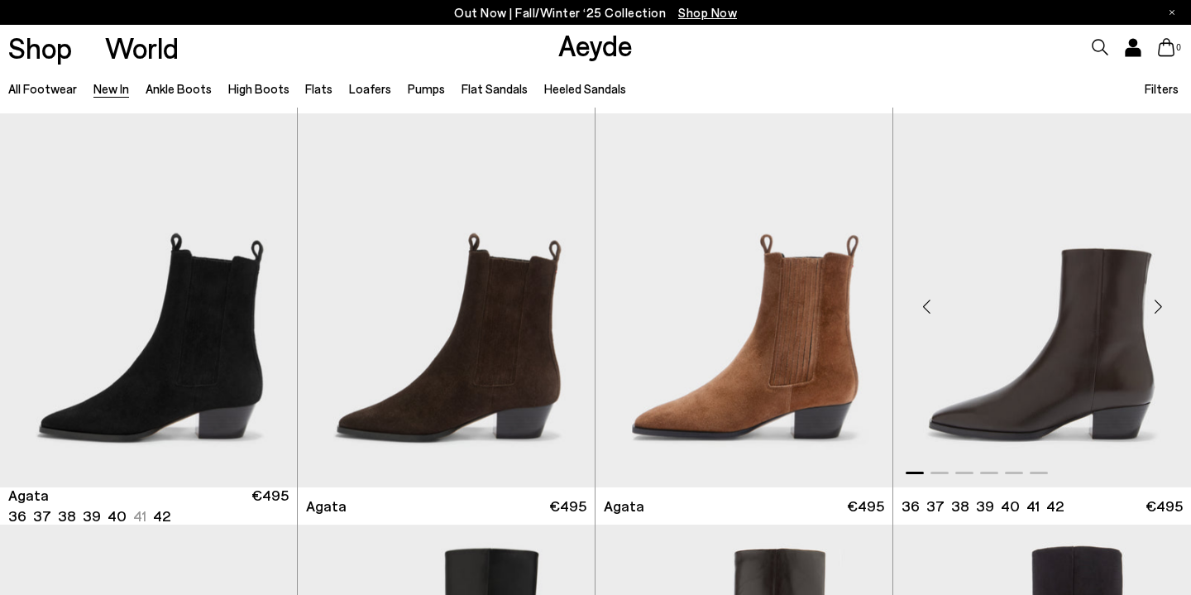
click at [1020, 331] on img "1 / 6" at bounding box center [1043, 299] width 298 height 373
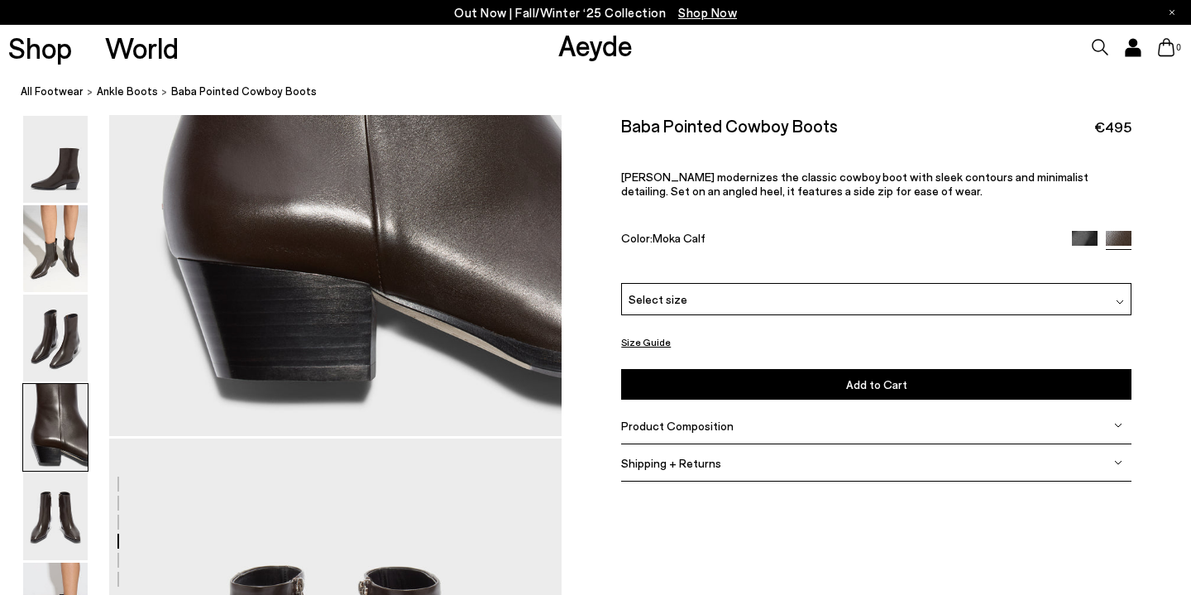
scroll to position [2102, 0]
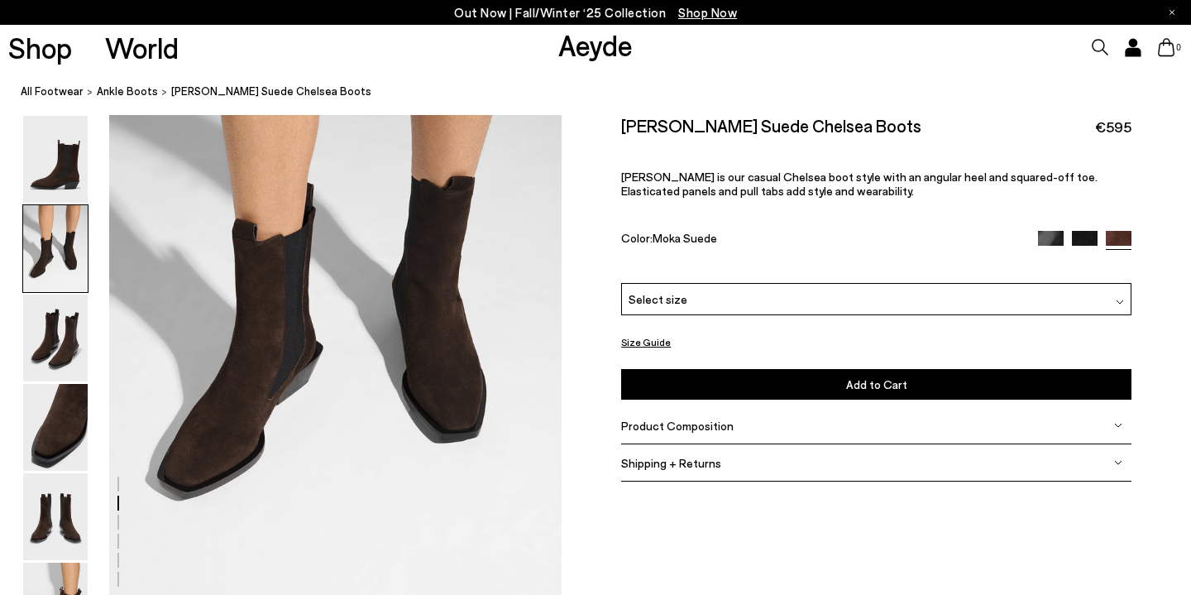
scroll to position [732, 0]
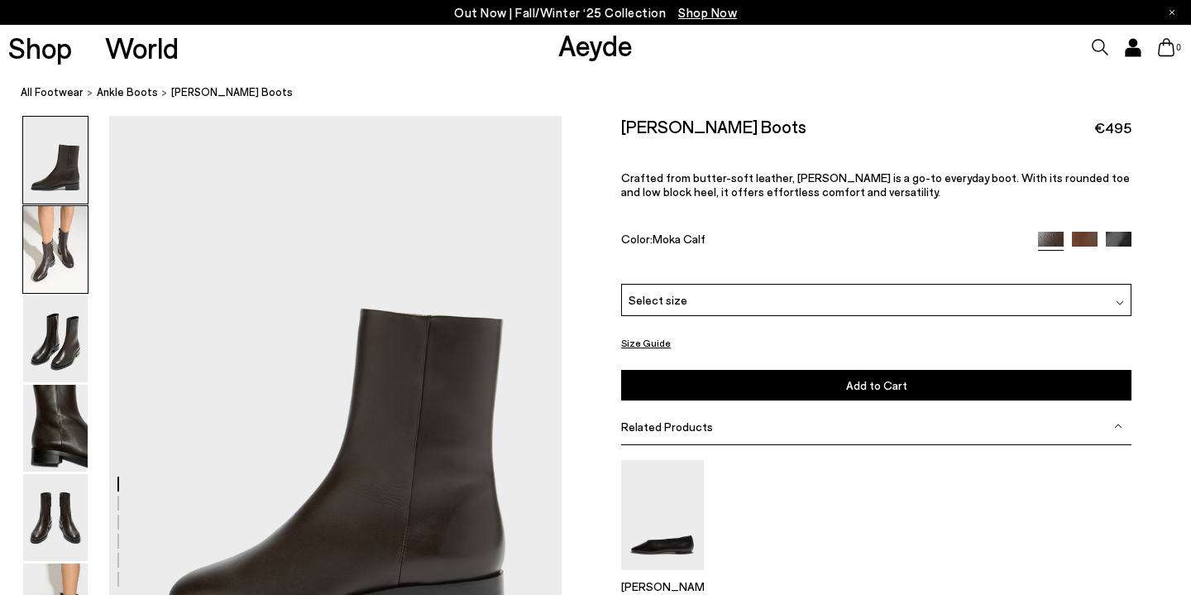
click at [70, 254] on img at bounding box center [55, 249] width 65 height 87
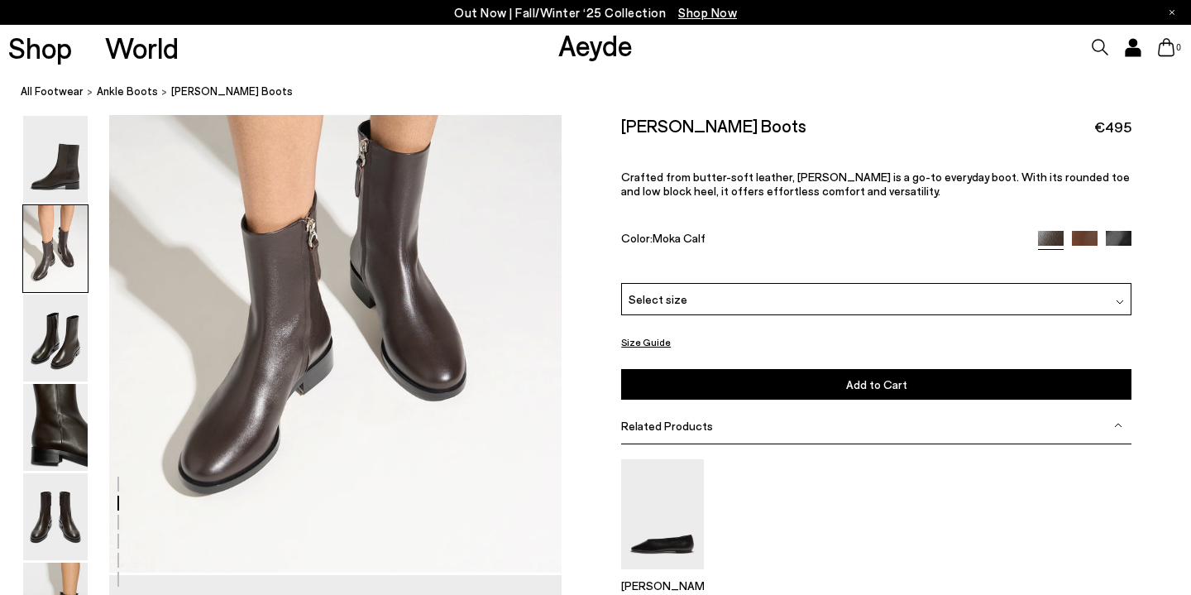
scroll to position [813, 0]
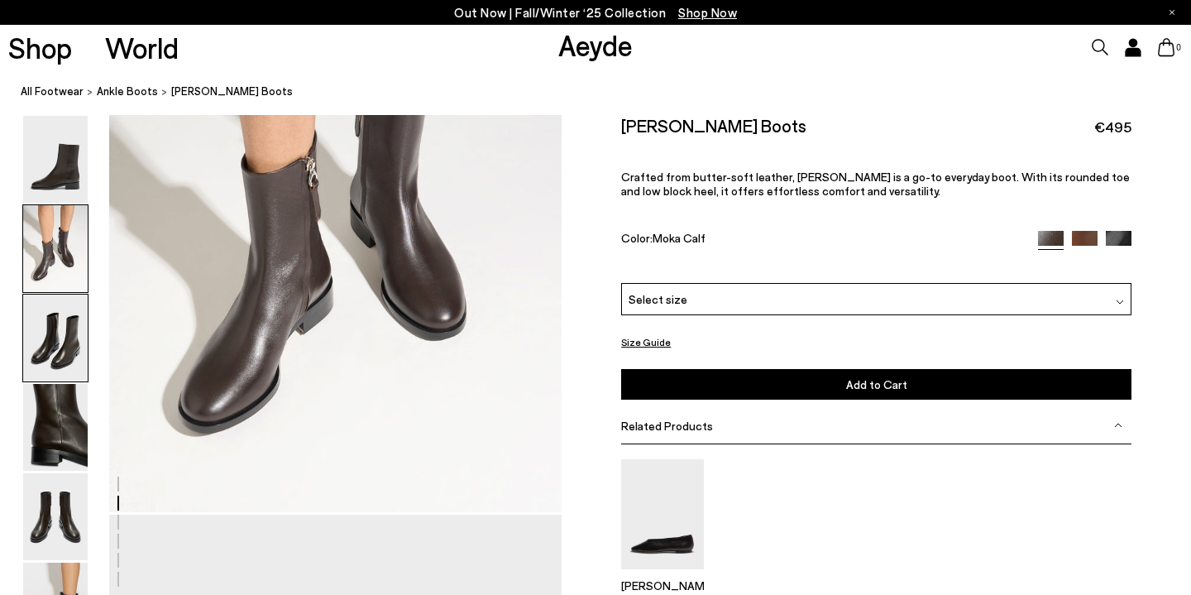
click at [45, 369] on img at bounding box center [55, 338] width 65 height 87
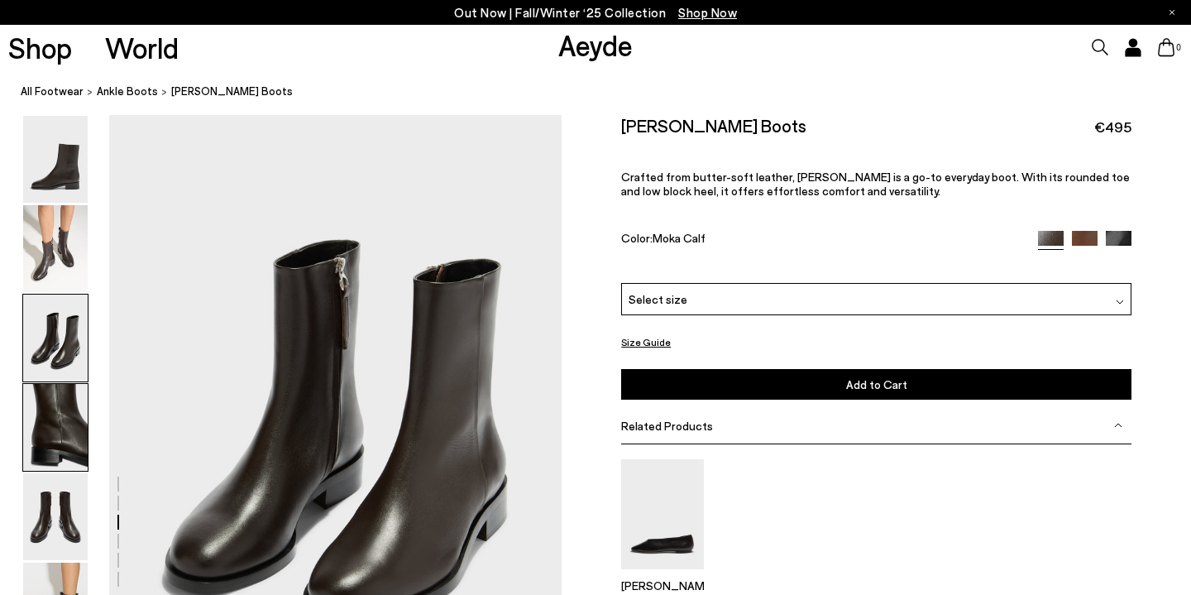
click at [59, 420] on img at bounding box center [55, 427] width 65 height 87
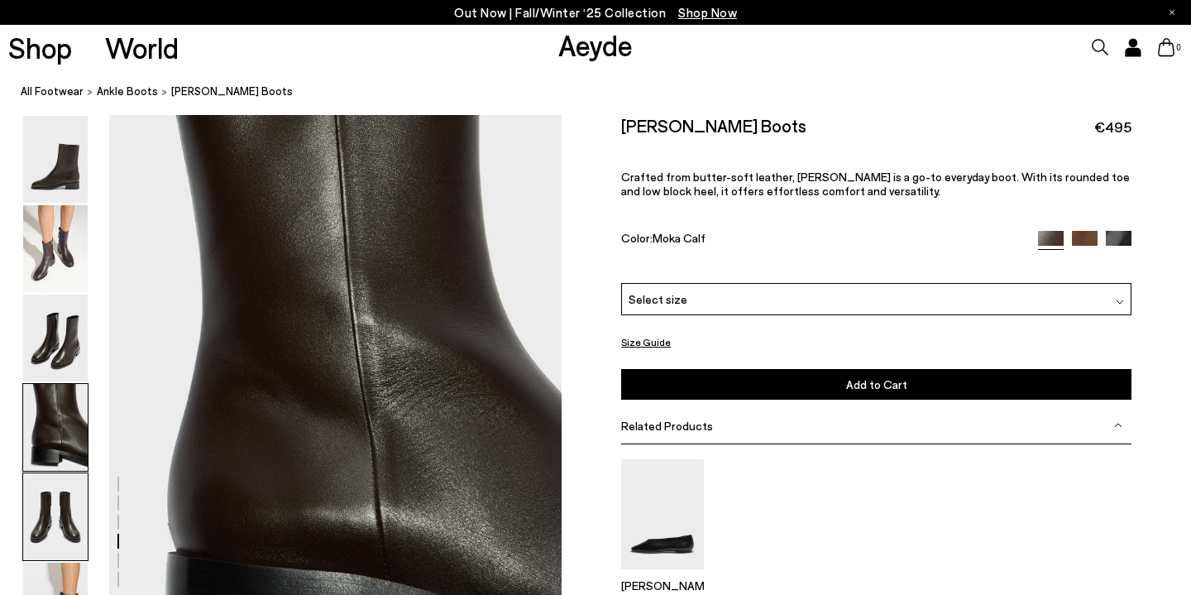
click at [65, 497] on img at bounding box center [55, 516] width 65 height 87
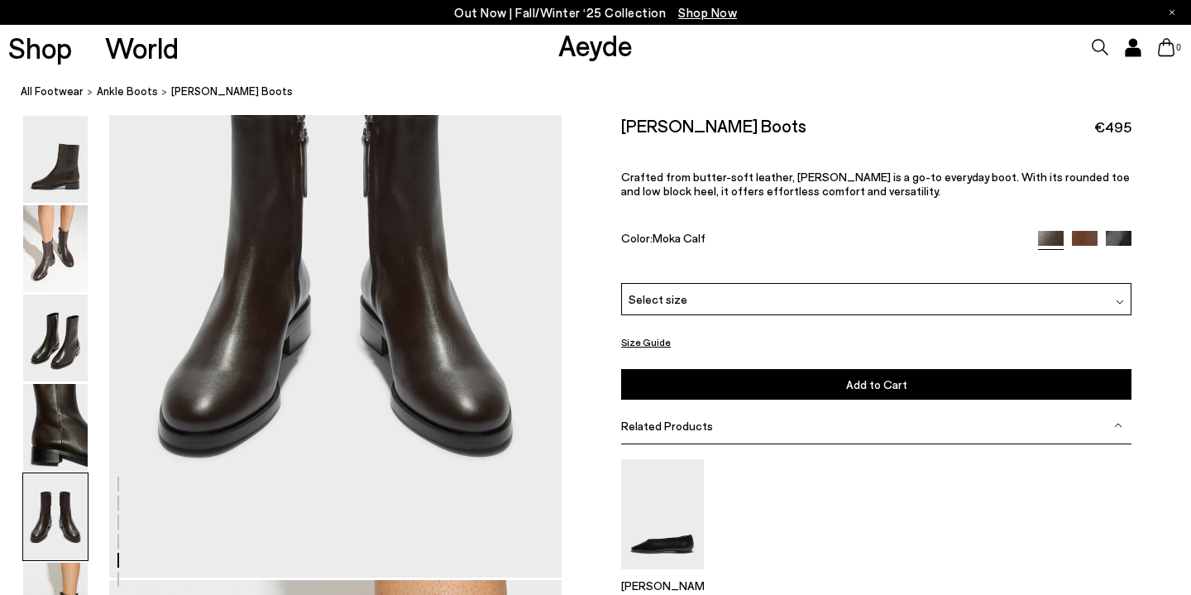
scroll to position [2619, 0]
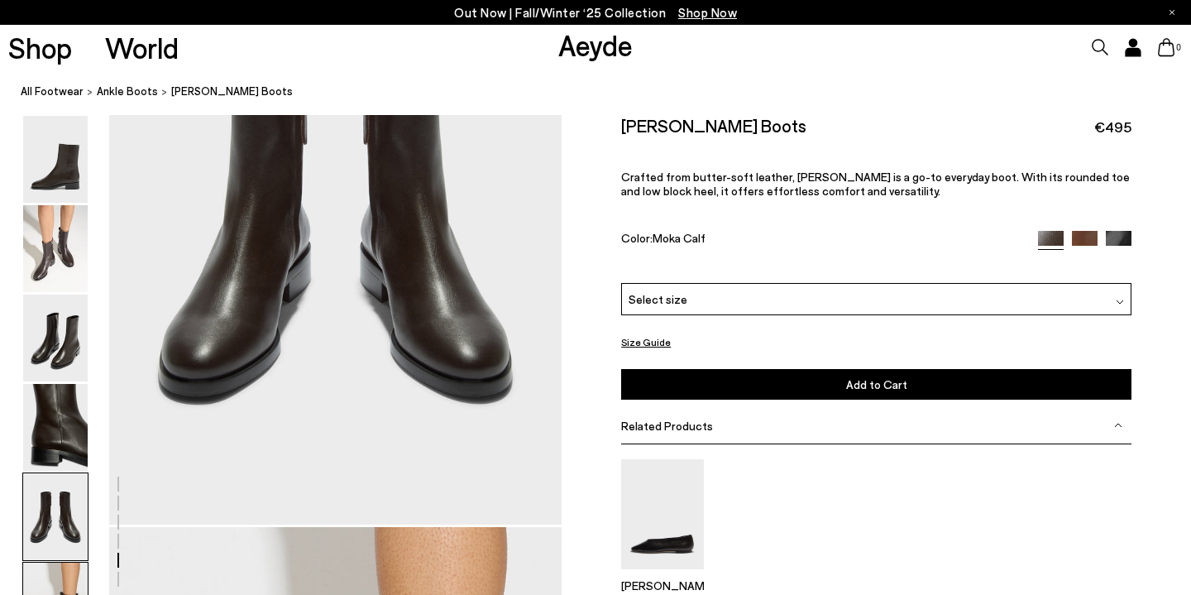
click at [62, 569] on img at bounding box center [55, 606] width 65 height 87
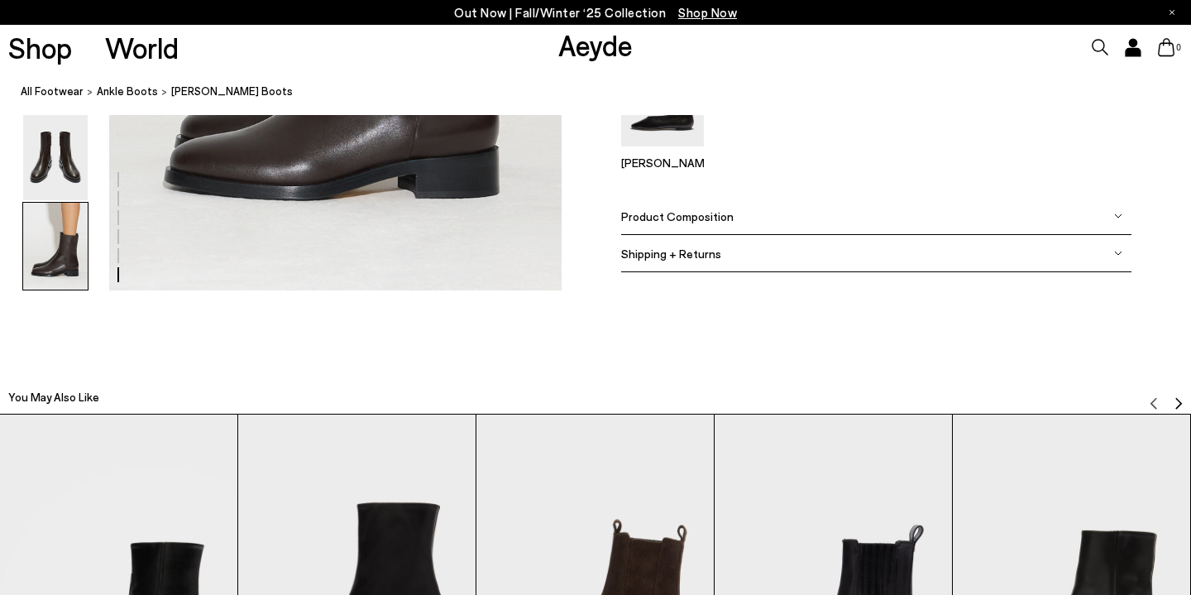
scroll to position [3461, 0]
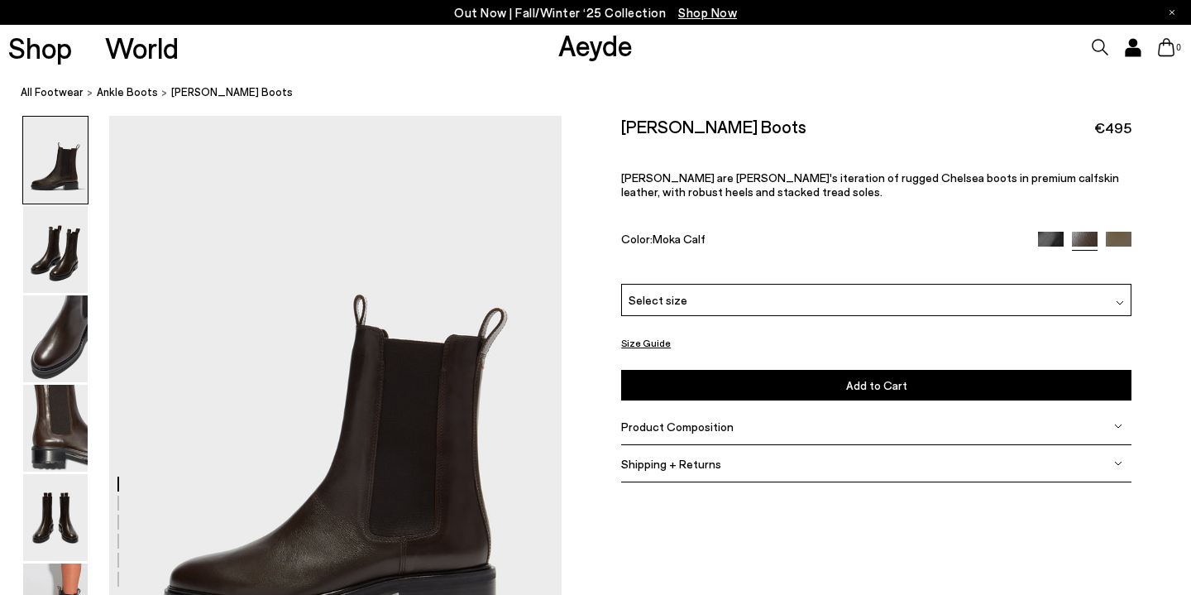
click at [836, 296] on div "Select size" at bounding box center [876, 300] width 510 height 32
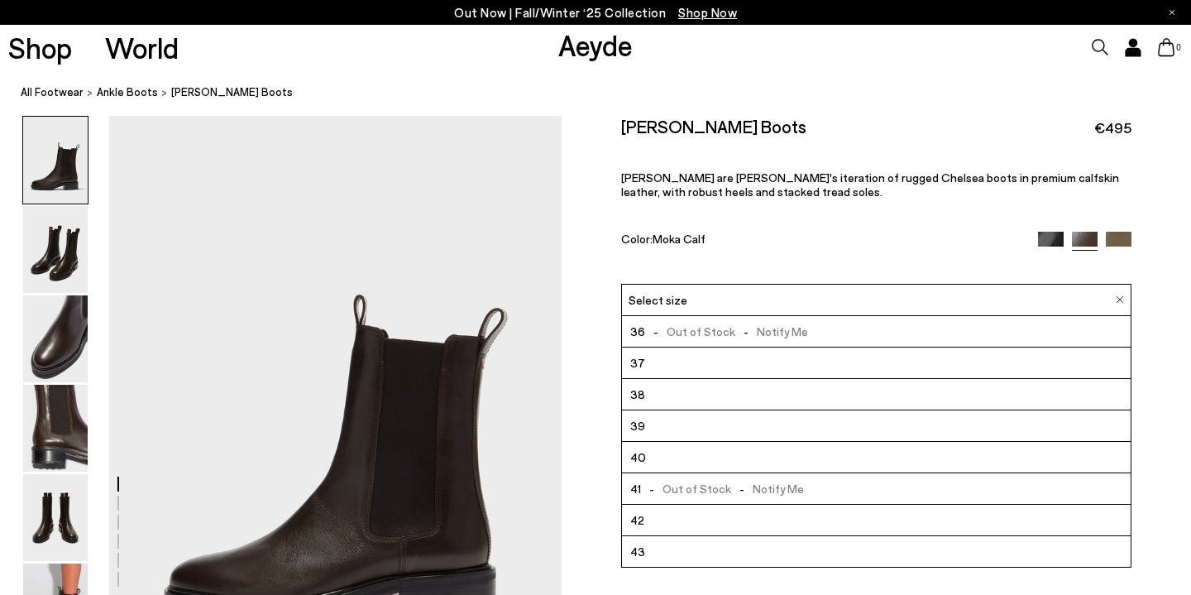
click at [736, 457] on li "40" at bounding box center [876, 457] width 509 height 31
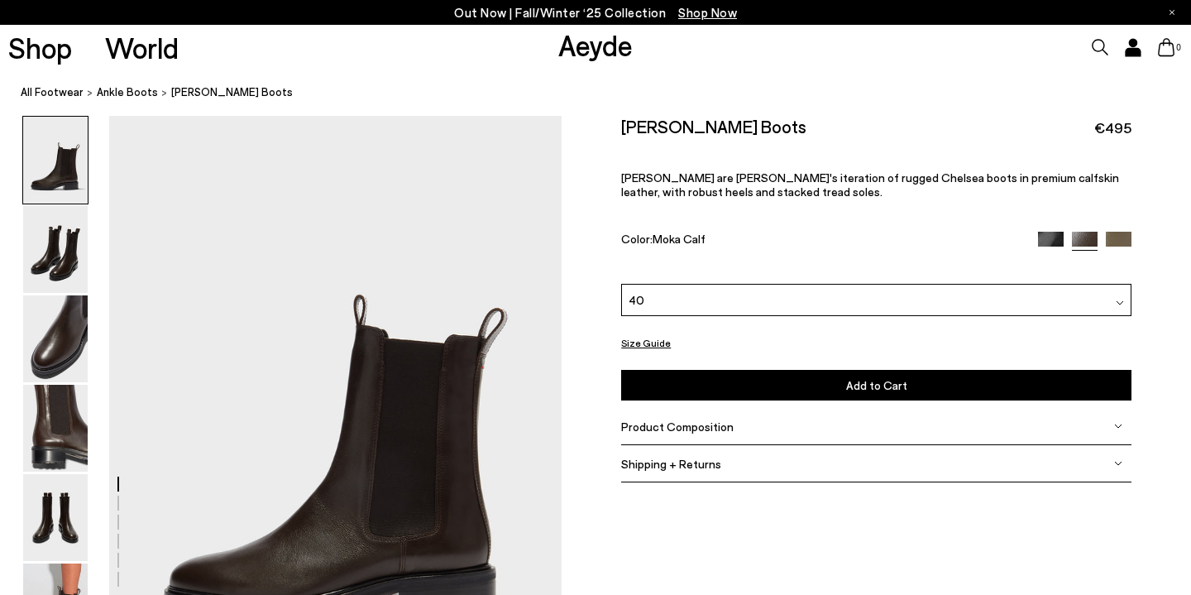
click at [896, 391] on span "Add to Cart" at bounding box center [876, 385] width 61 height 14
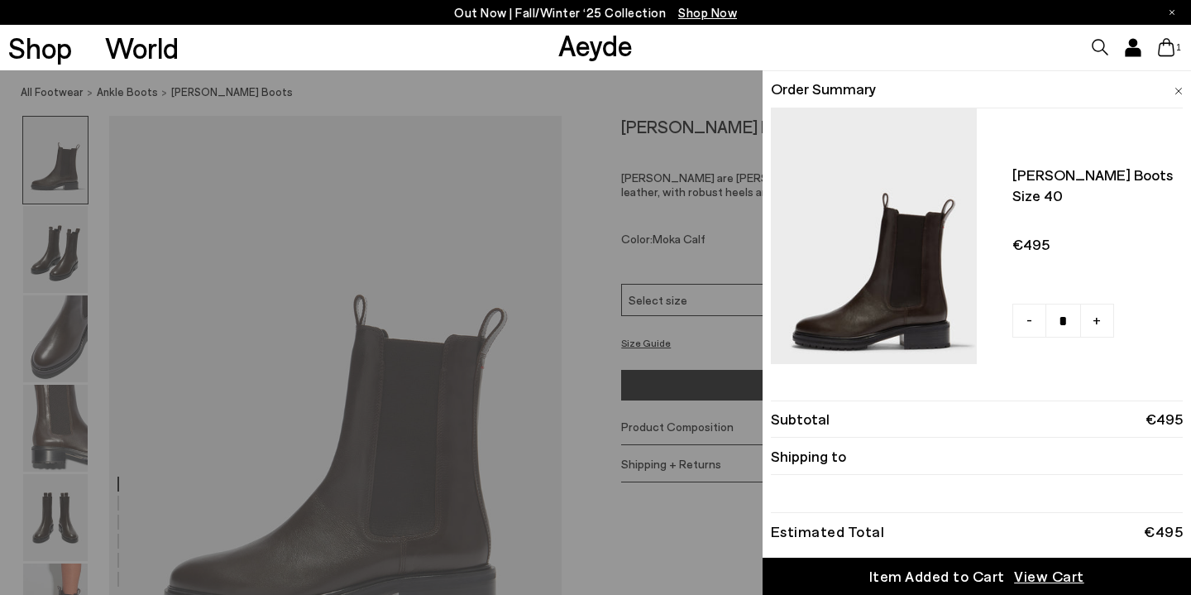
click at [656, 127] on div "Quick Add Color Size View Details Order Summary [PERSON_NAME] boots Size 40" at bounding box center [595, 332] width 1191 height 525
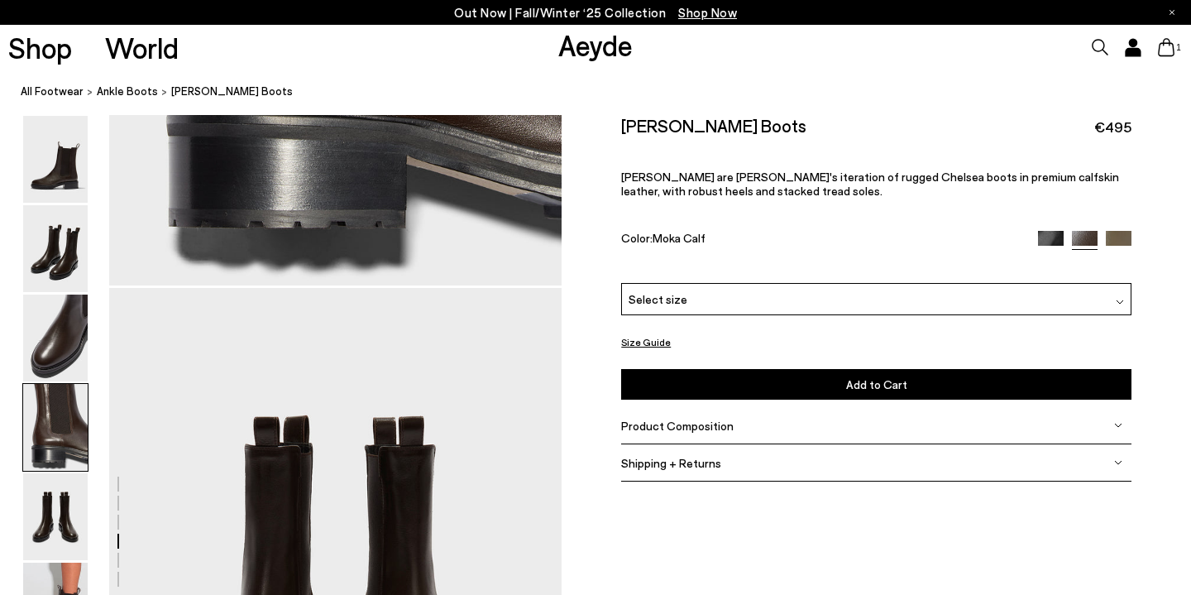
scroll to position [2296, 0]
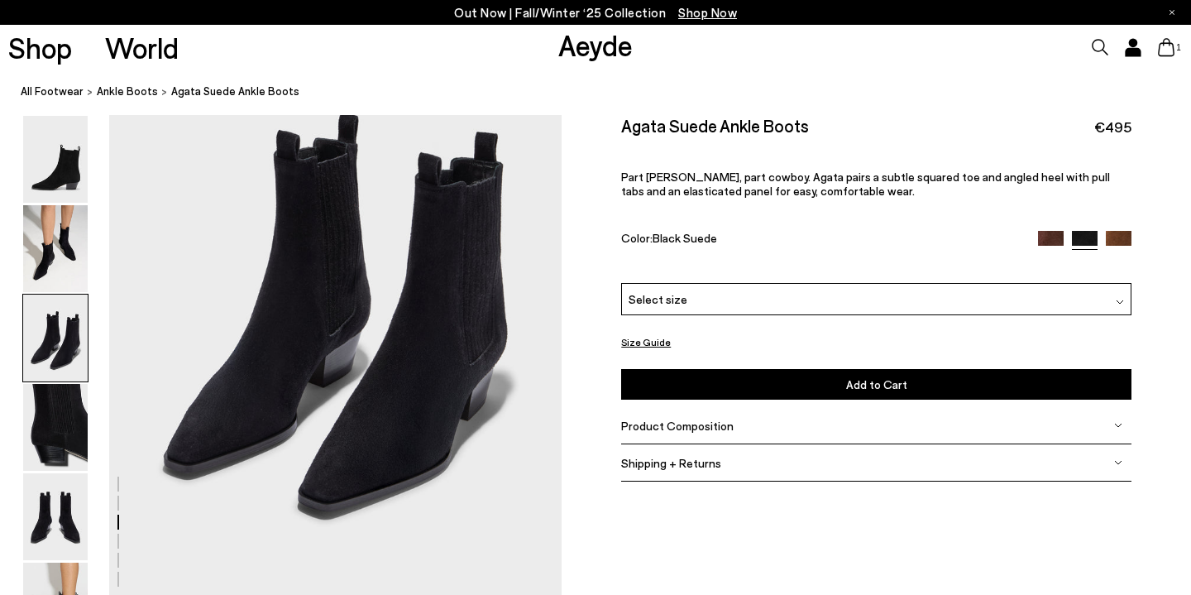
scroll to position [1360, 0]
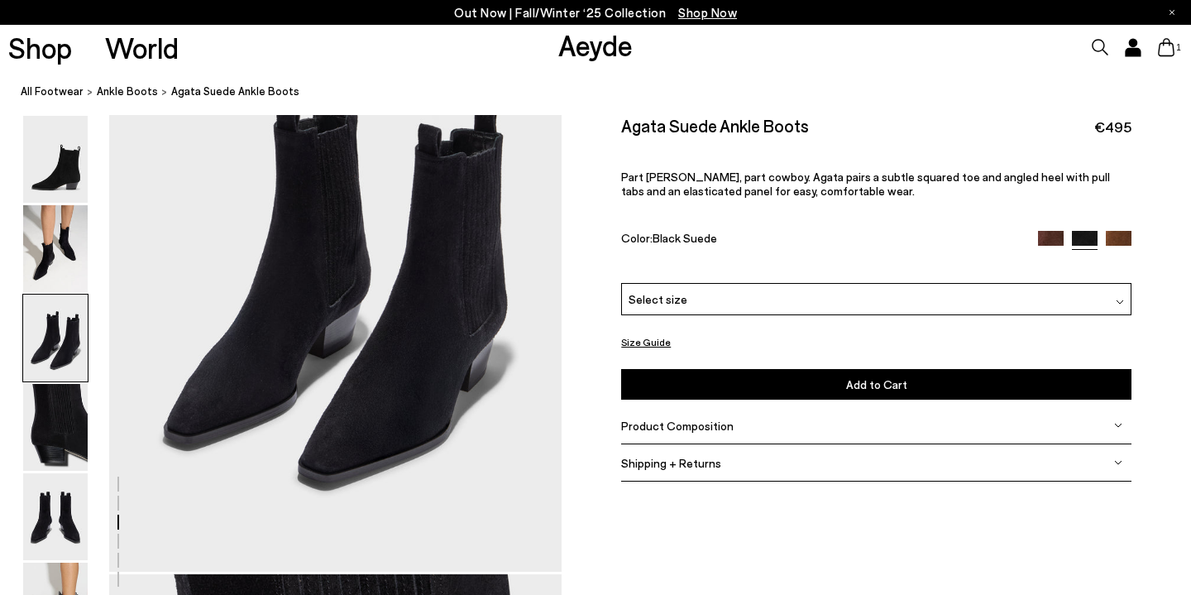
click at [693, 426] on span "Product Composition" at bounding box center [677, 426] width 113 height 14
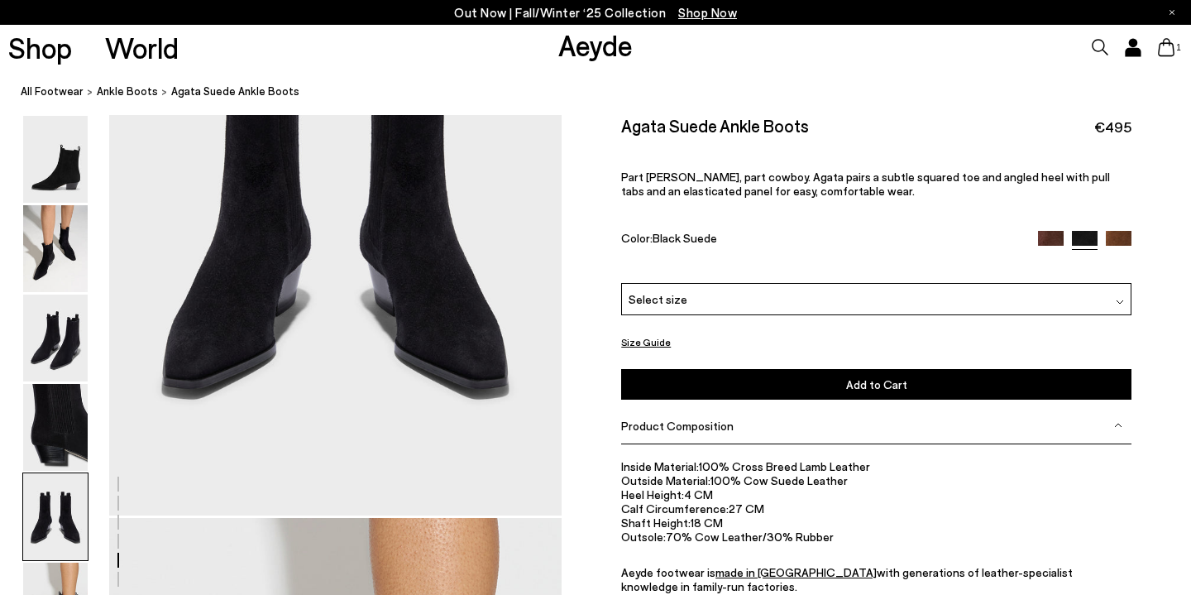
scroll to position [2642, 0]
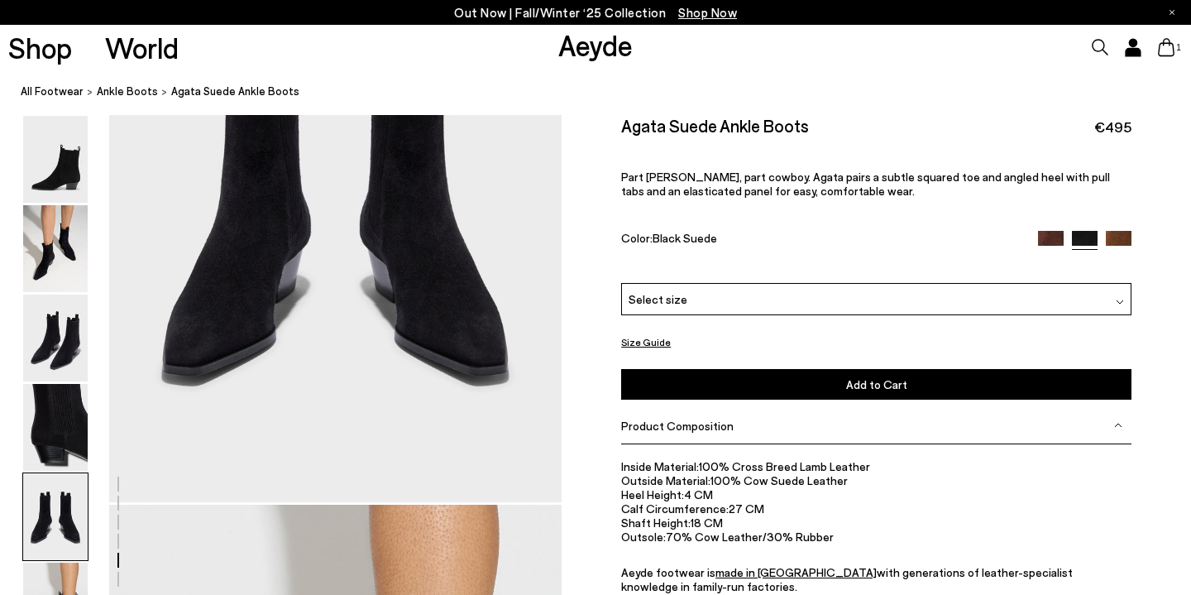
click at [729, 310] on div "Select size" at bounding box center [876, 299] width 510 height 32
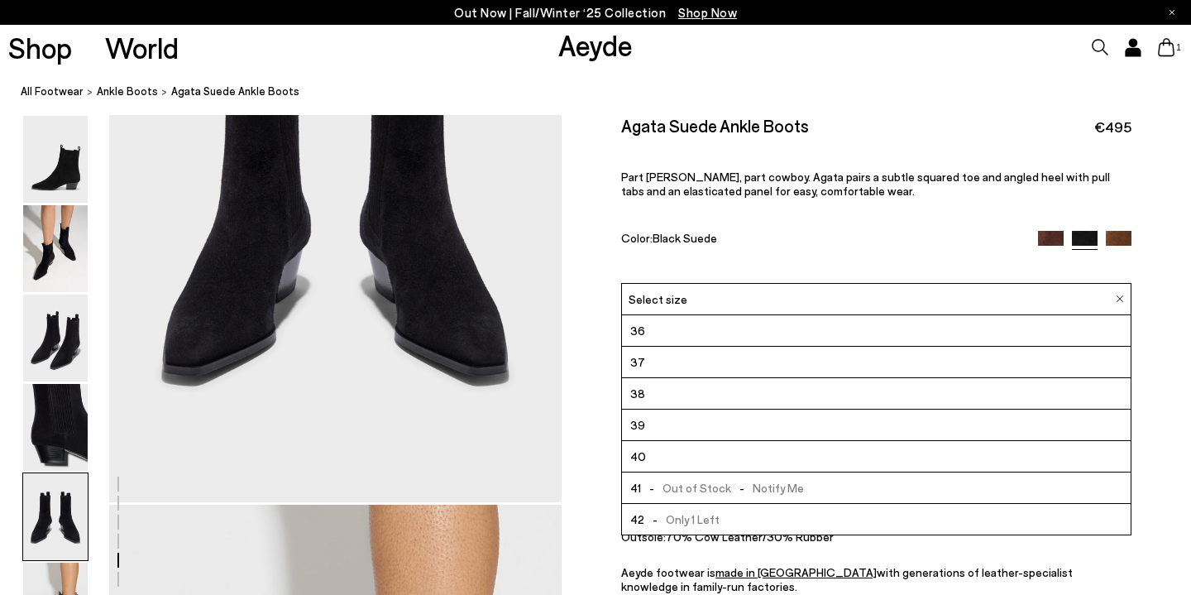
click at [649, 451] on li "40" at bounding box center [876, 456] width 509 height 31
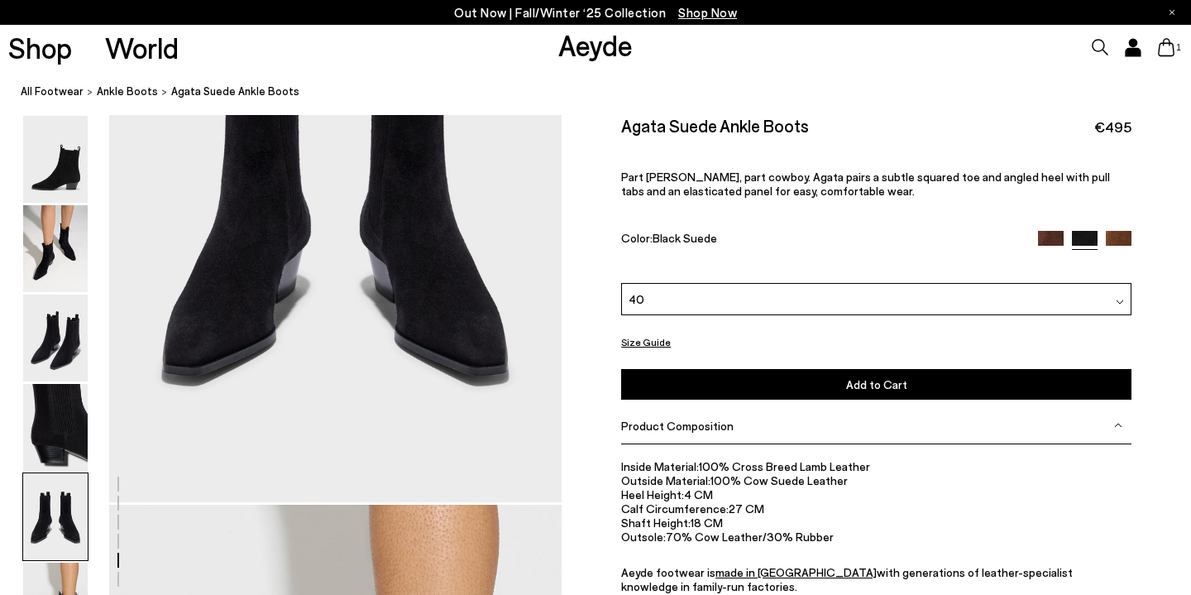
click at [819, 395] on button "Add to Cart Select a Size First" at bounding box center [876, 384] width 510 height 31
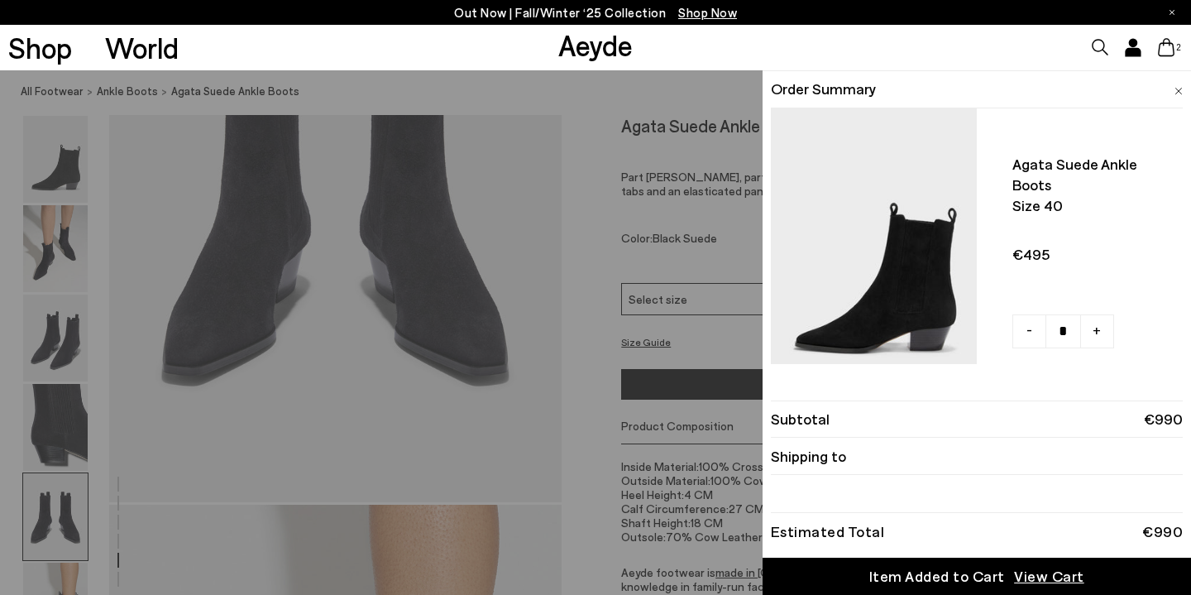
click at [654, 219] on div "Quick Add Color Size View Details Order Summary Agata suede ankle boots Size 40…" at bounding box center [595, 332] width 1191 height 525
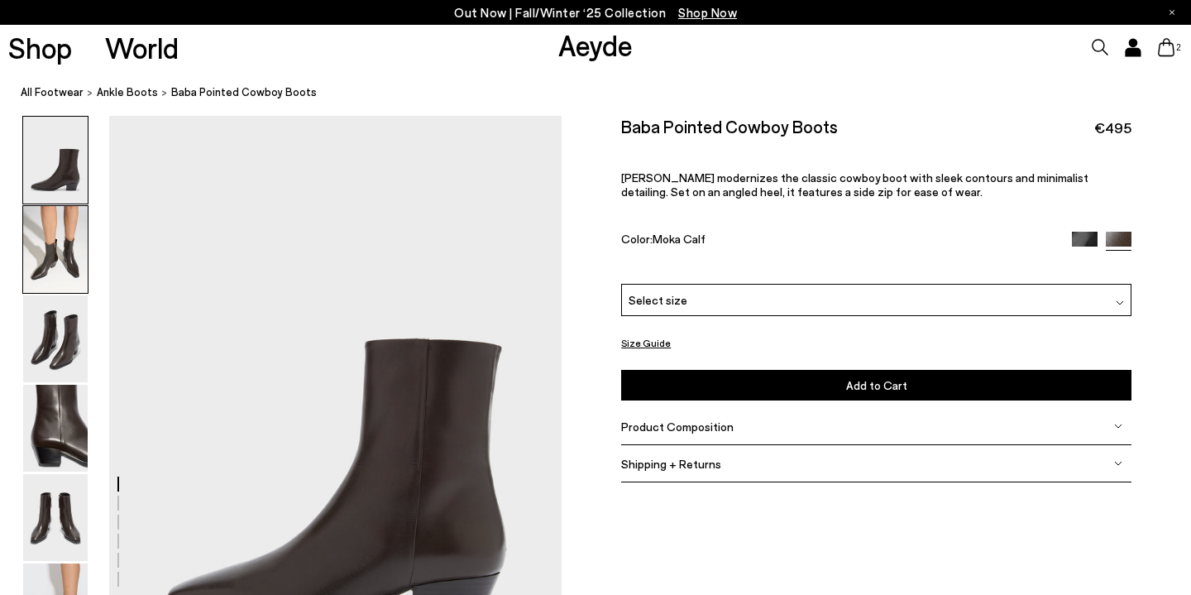
click at [65, 254] on img at bounding box center [55, 249] width 65 height 87
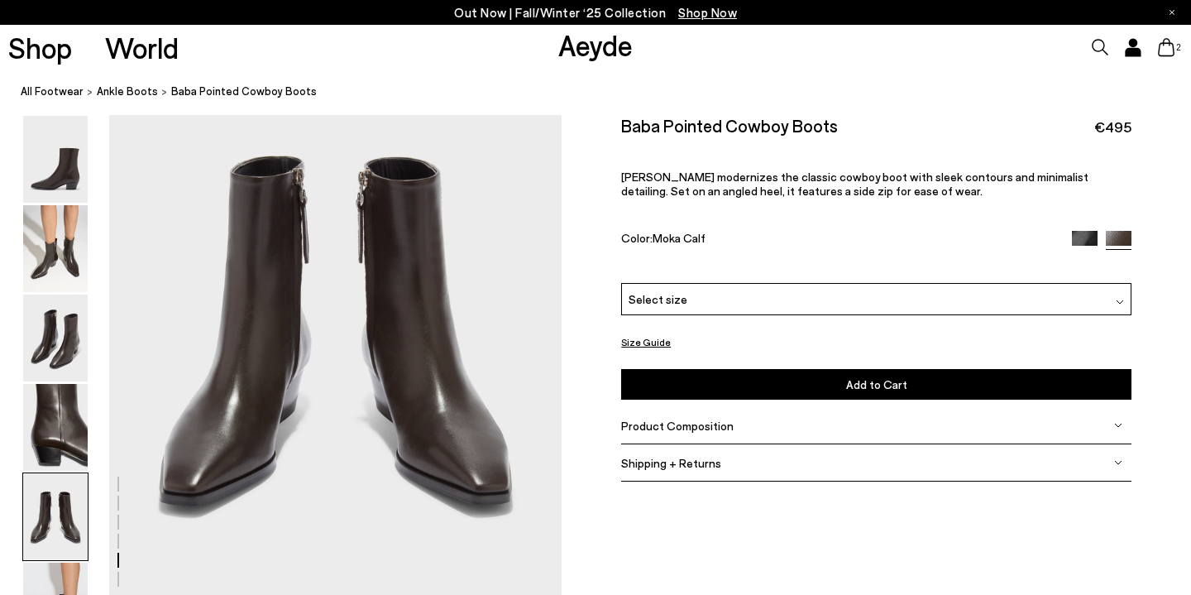
scroll to position [2523, 0]
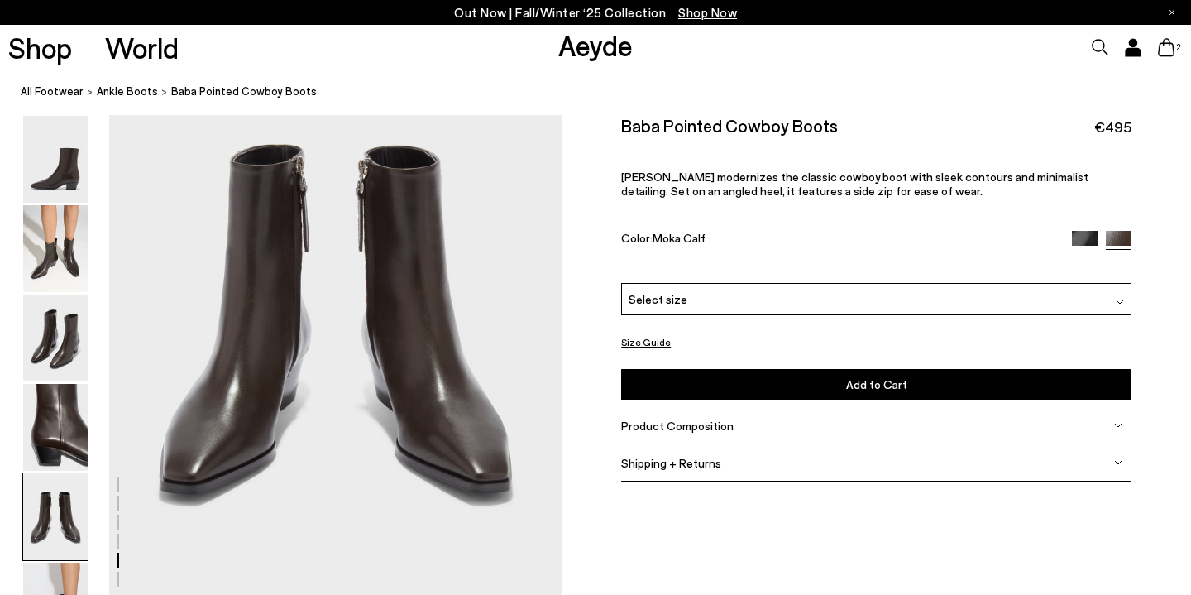
click at [710, 436] on div "Product Composition" at bounding box center [876, 426] width 510 height 37
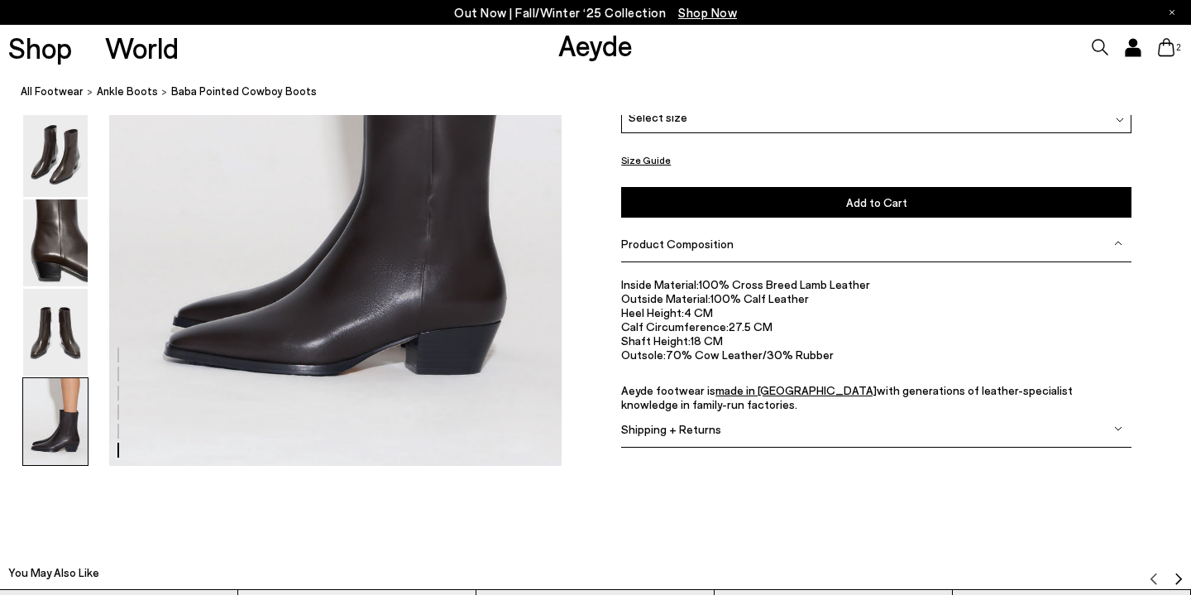
scroll to position [3290, 0]
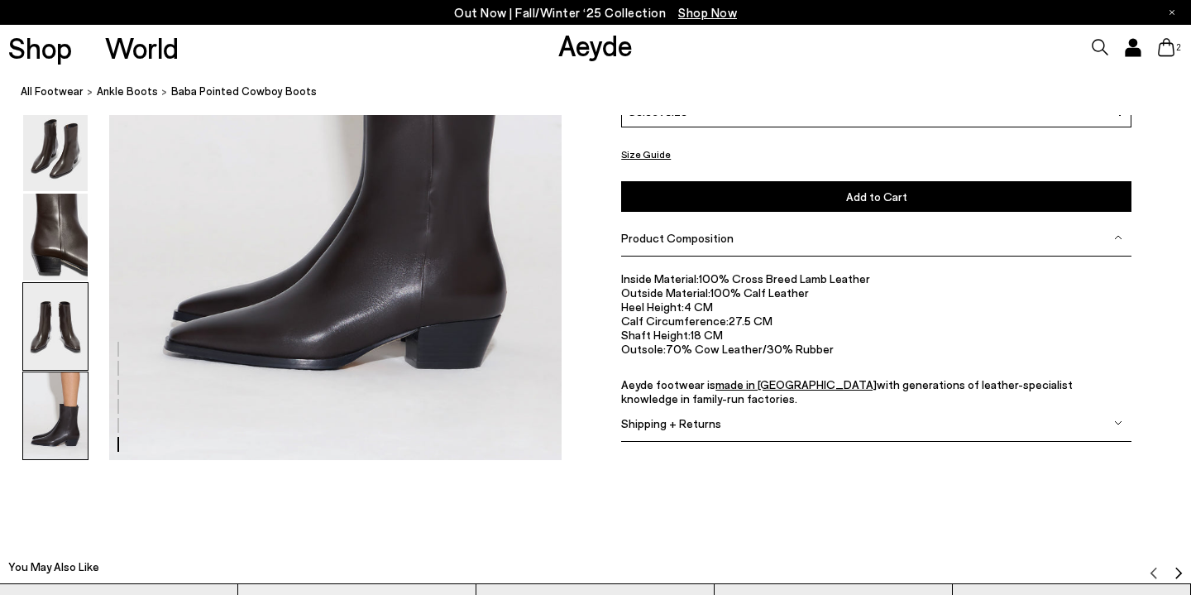
click at [51, 323] on img at bounding box center [55, 326] width 65 height 87
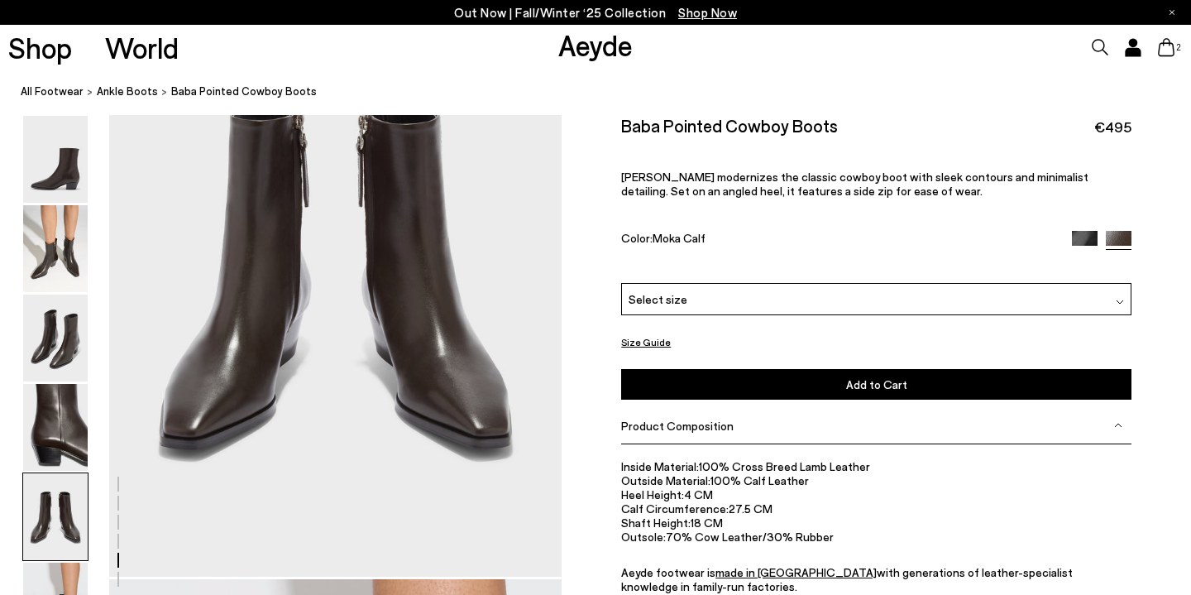
scroll to position [2426, 0]
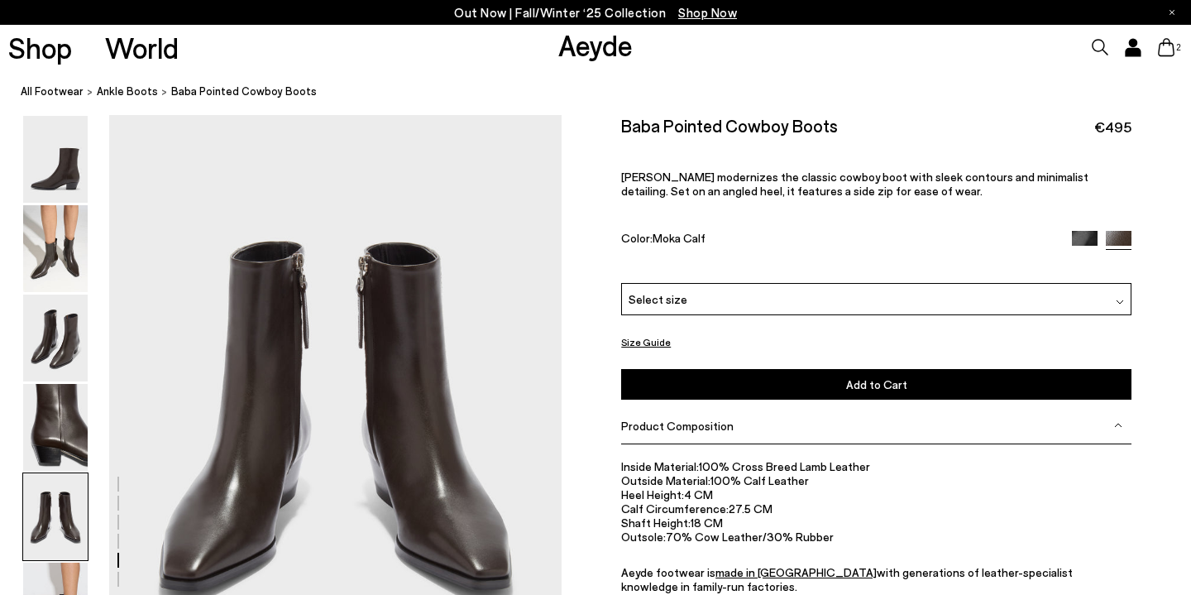
click at [783, 307] on div "Select size" at bounding box center [876, 299] width 510 height 32
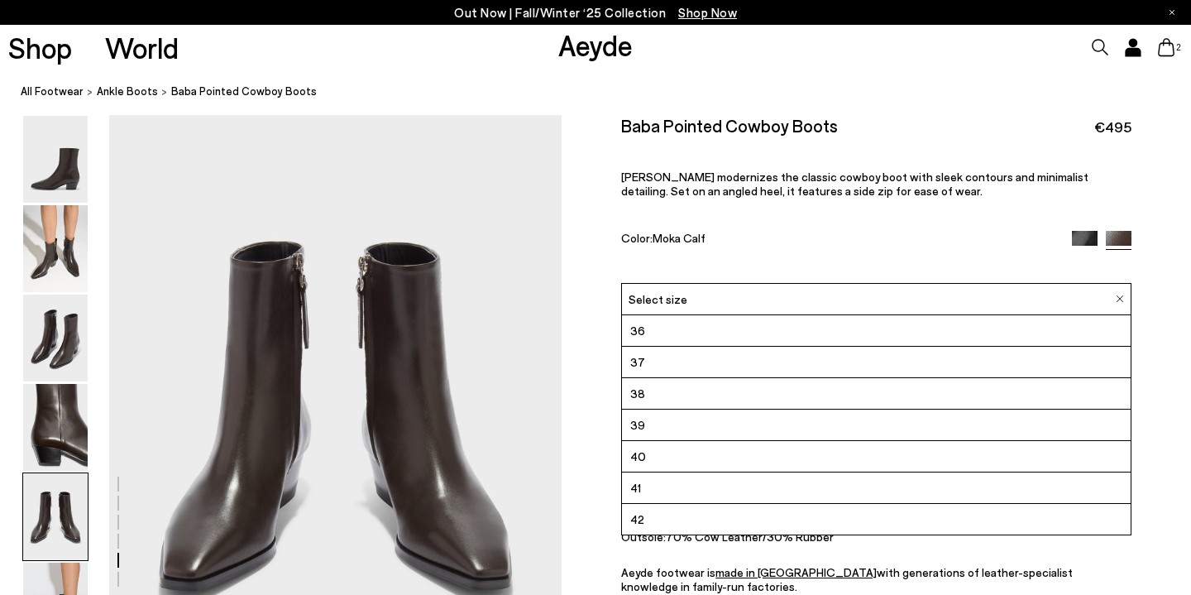
click at [707, 460] on li "40" at bounding box center [876, 456] width 509 height 31
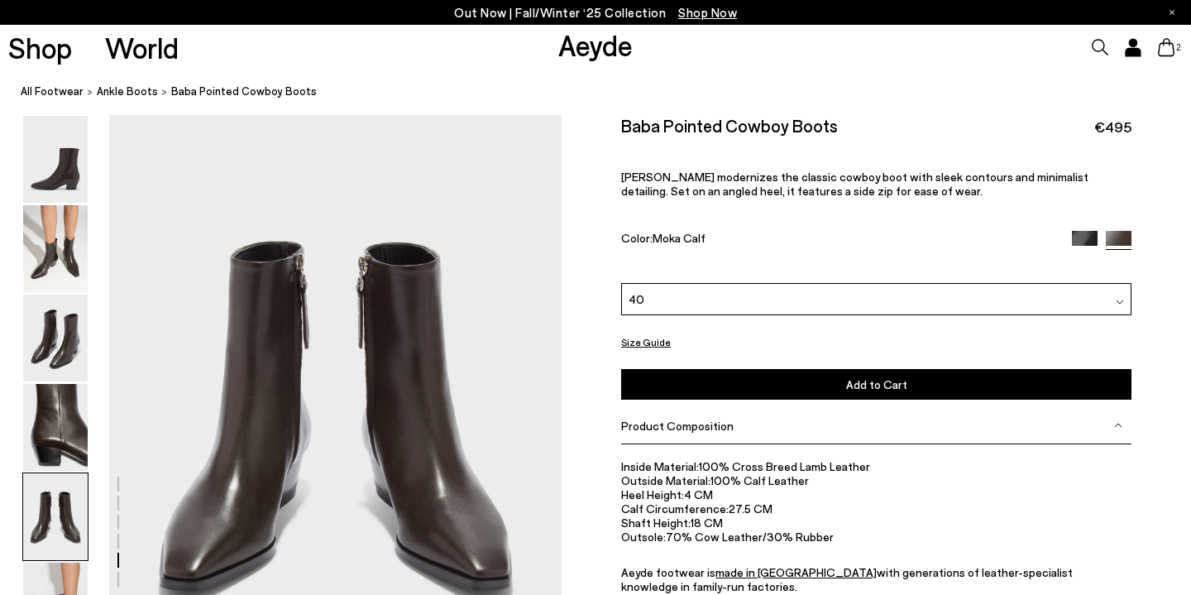
click at [878, 382] on span "Add to Cart" at bounding box center [876, 384] width 61 height 14
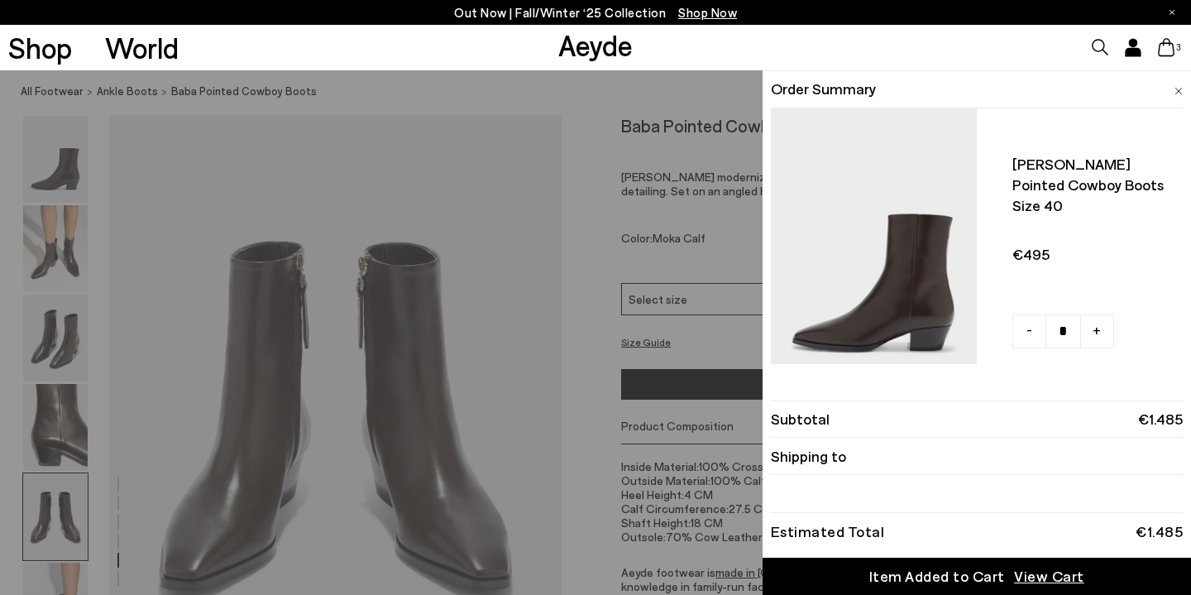
click at [1167, 50] on icon at bounding box center [1166, 47] width 17 height 18
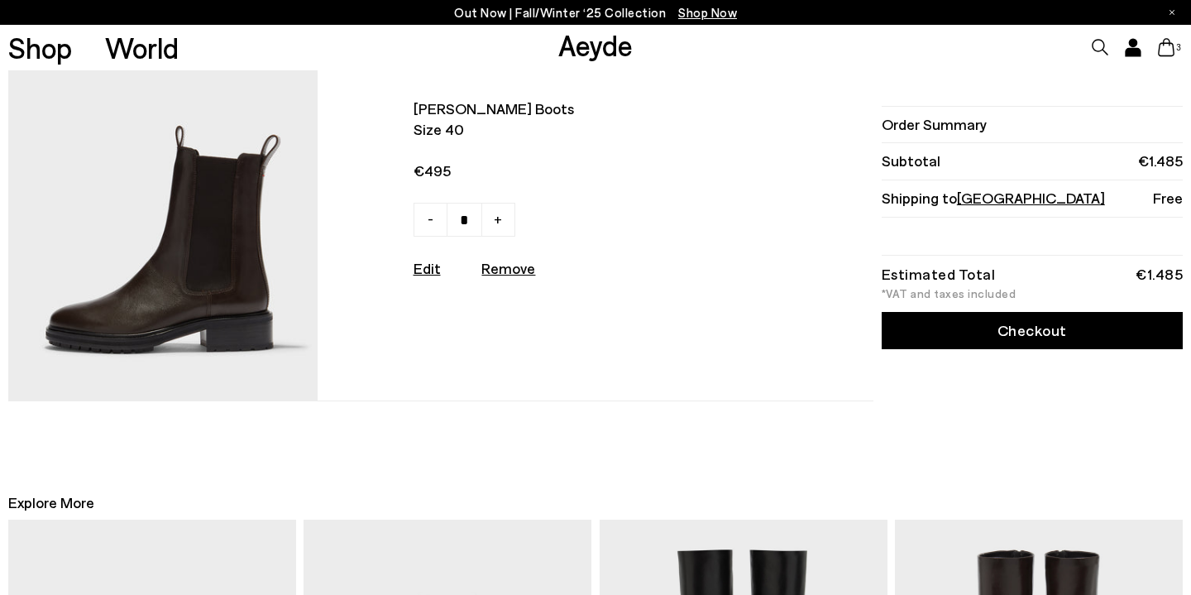
scroll to position [821, 0]
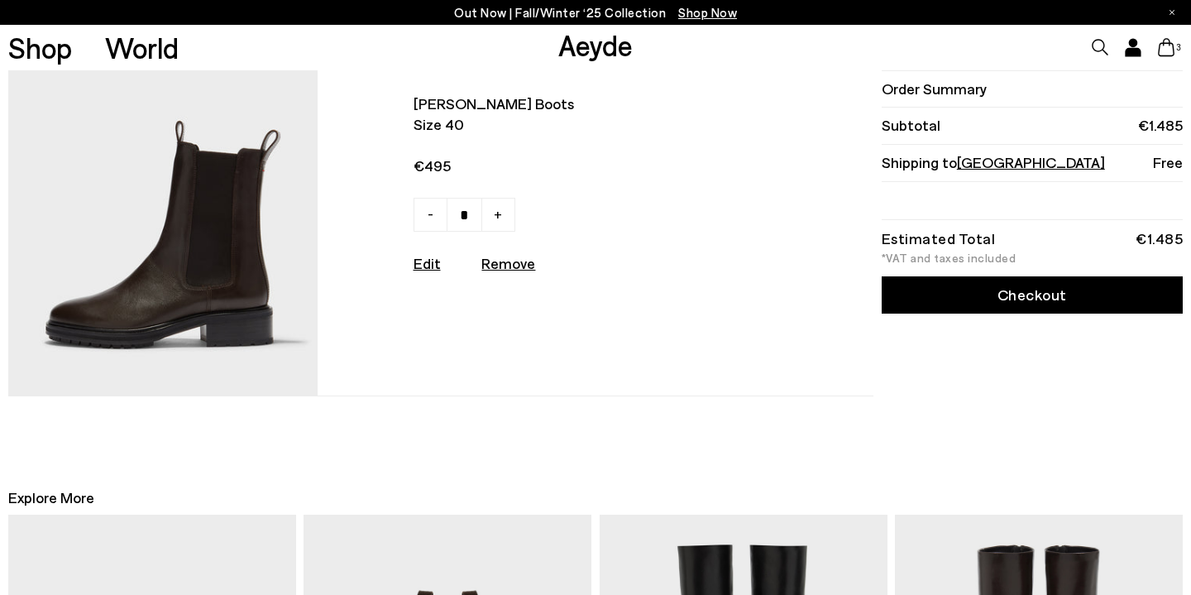
click at [518, 266] on u "Remove" at bounding box center [509, 263] width 54 height 18
type input "*"
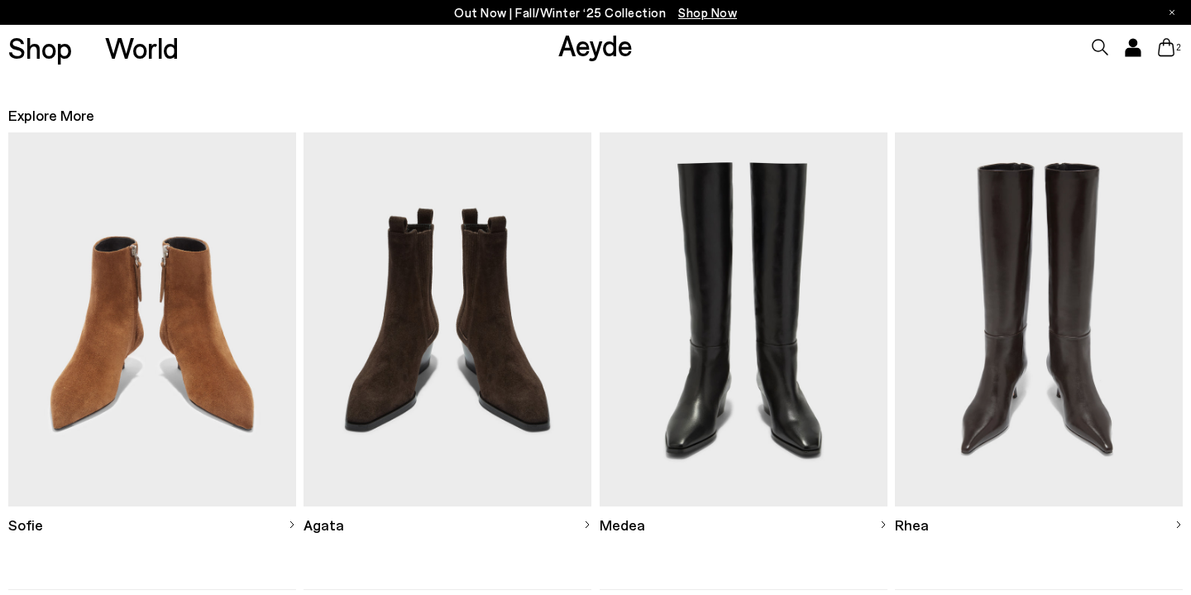
click at [216, 357] on img at bounding box center [152, 318] width 288 height 373
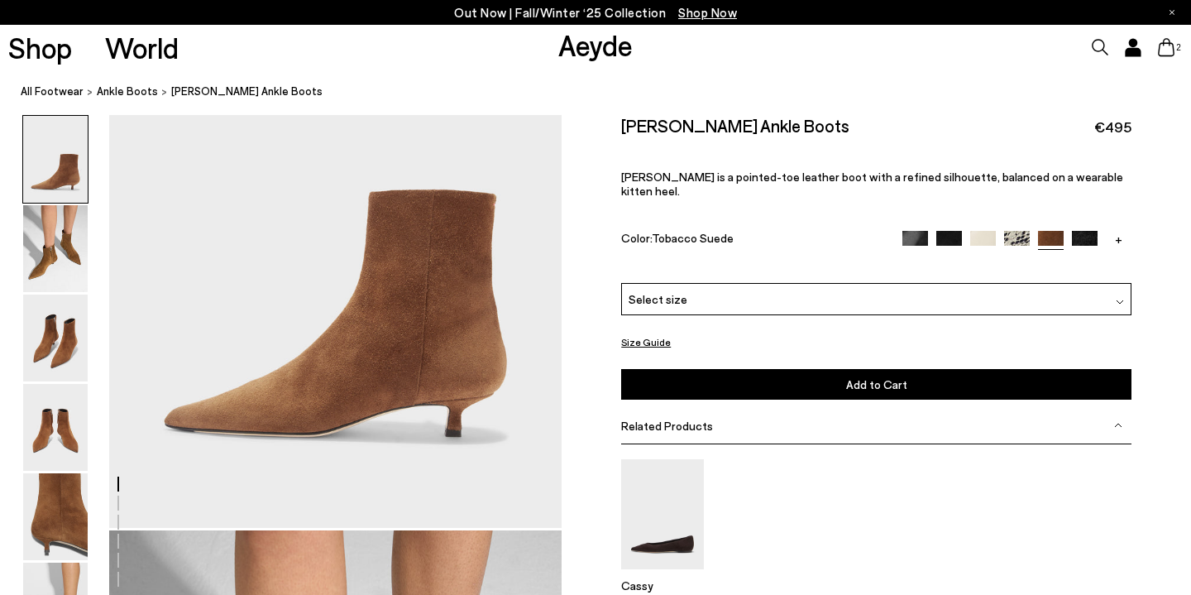
scroll to position [194, 0]
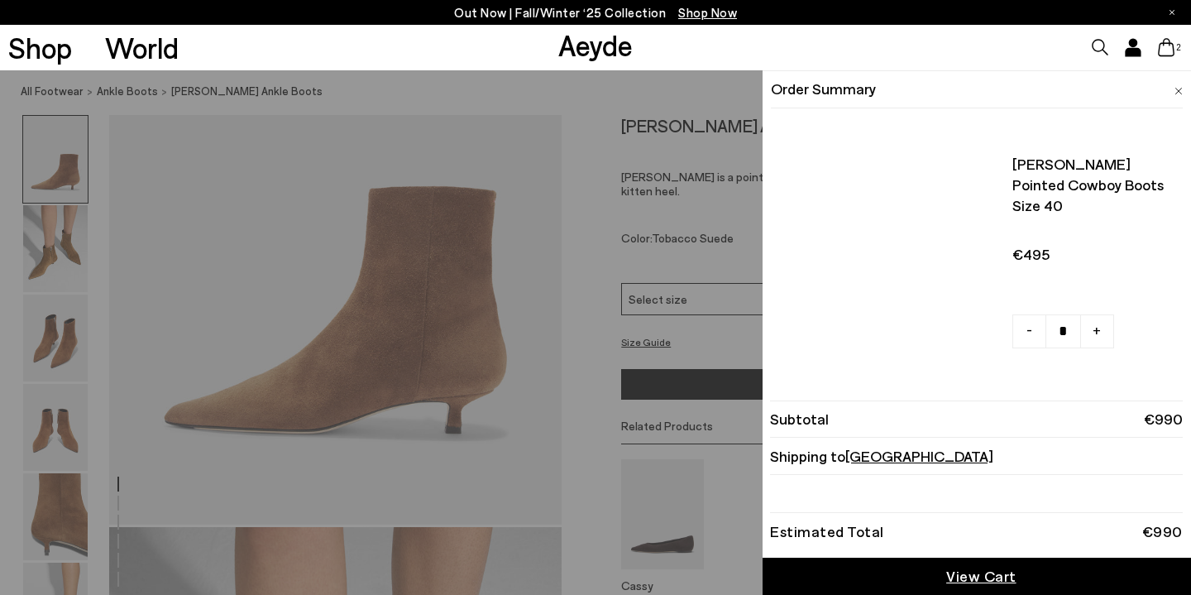
click at [1172, 53] on icon at bounding box center [1166, 47] width 17 height 18
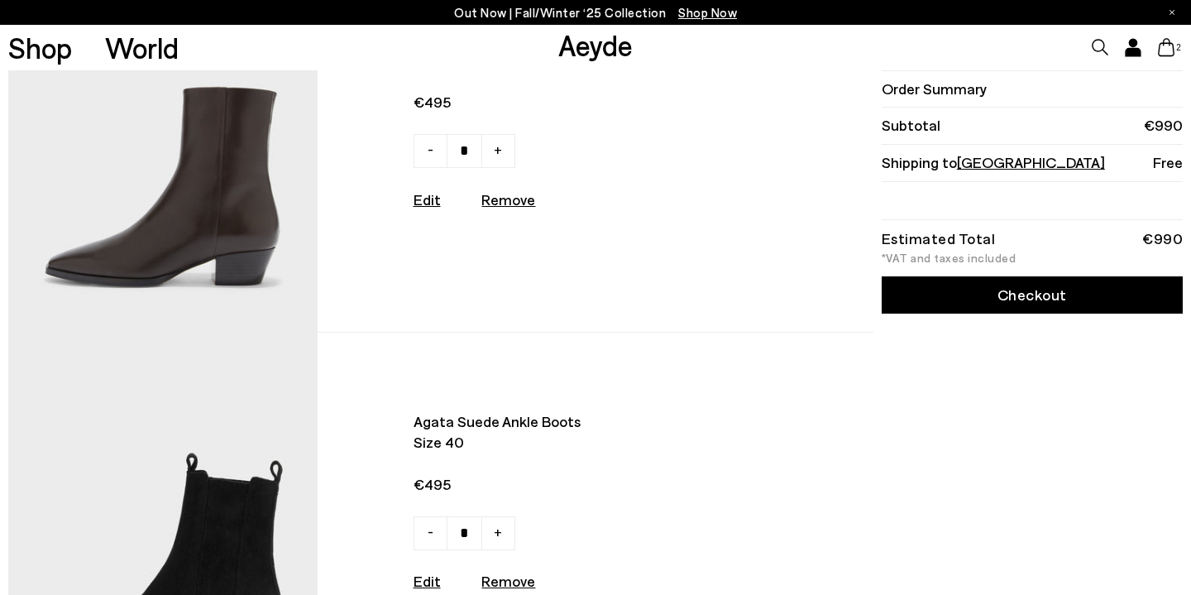
scroll to position [94, 0]
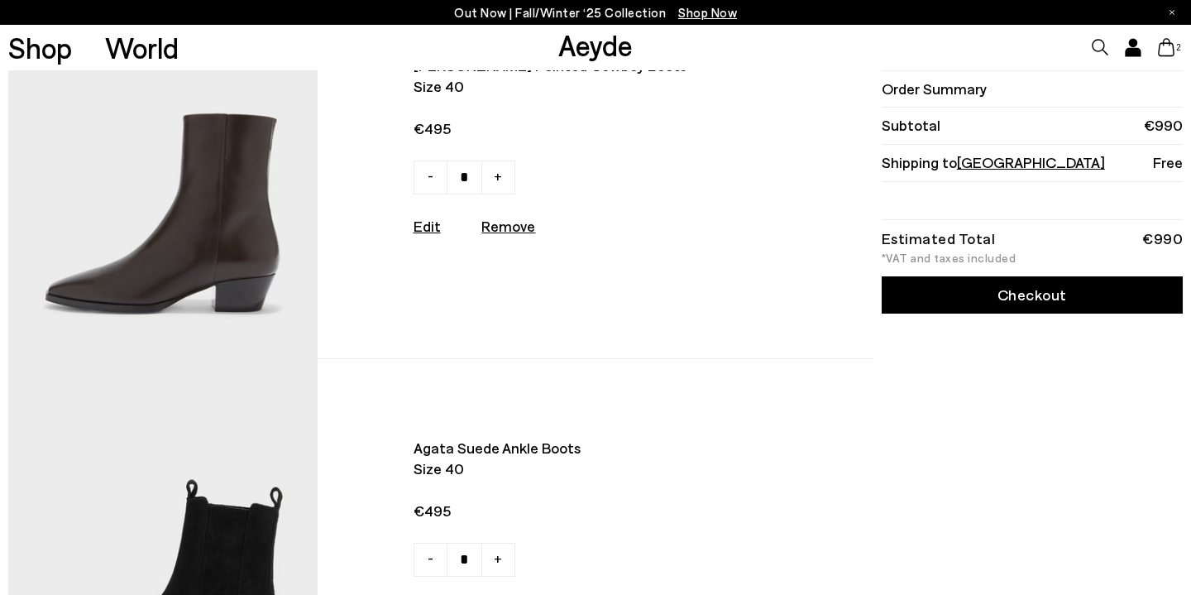
click at [982, 305] on link "Checkout" at bounding box center [1032, 294] width 301 height 37
